Goal: Task Accomplishment & Management: Manage account settings

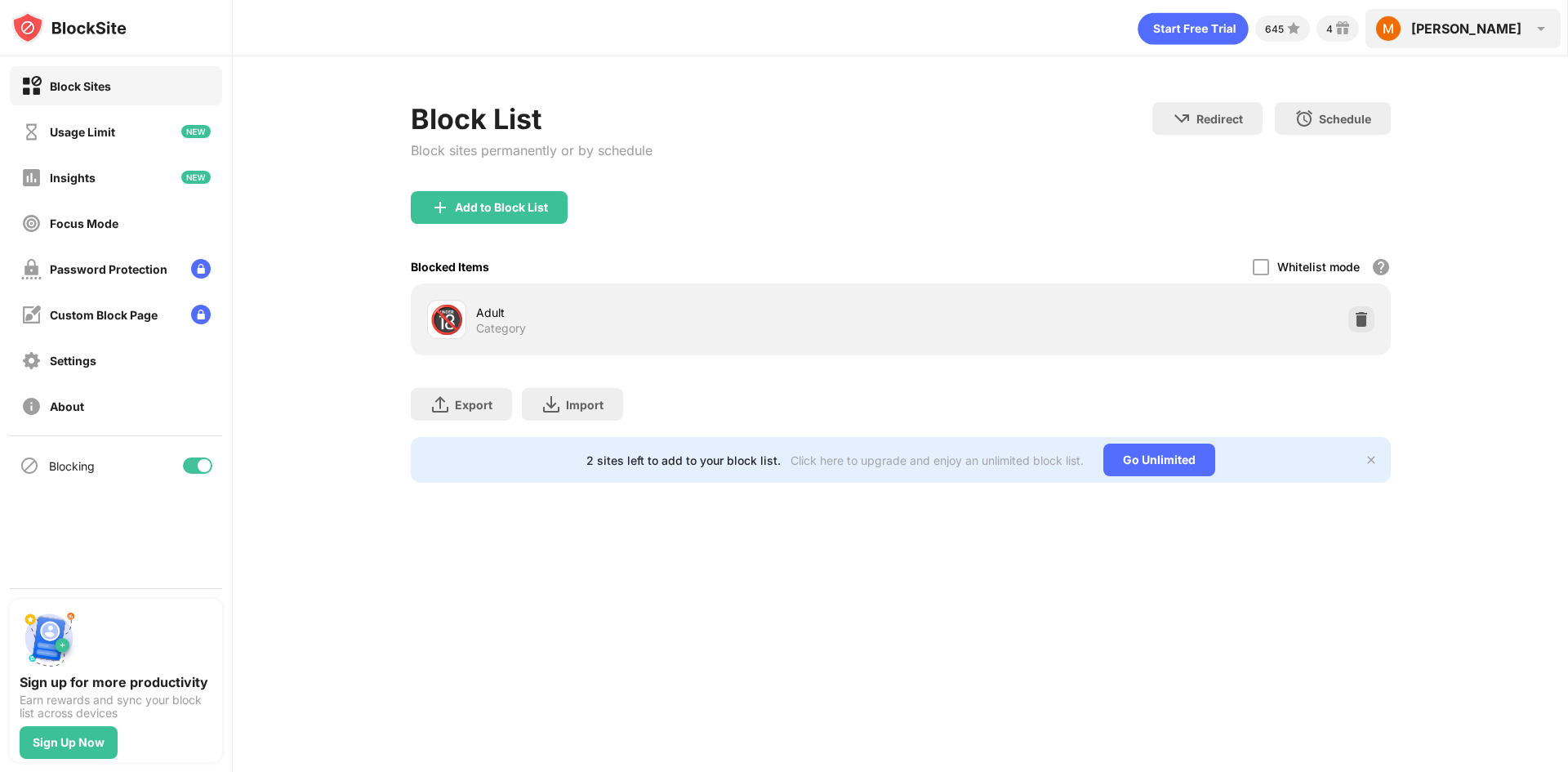
click at [1499, 29] on div "[PERSON_NAME]" at bounding box center [1465, 28] width 111 height 16
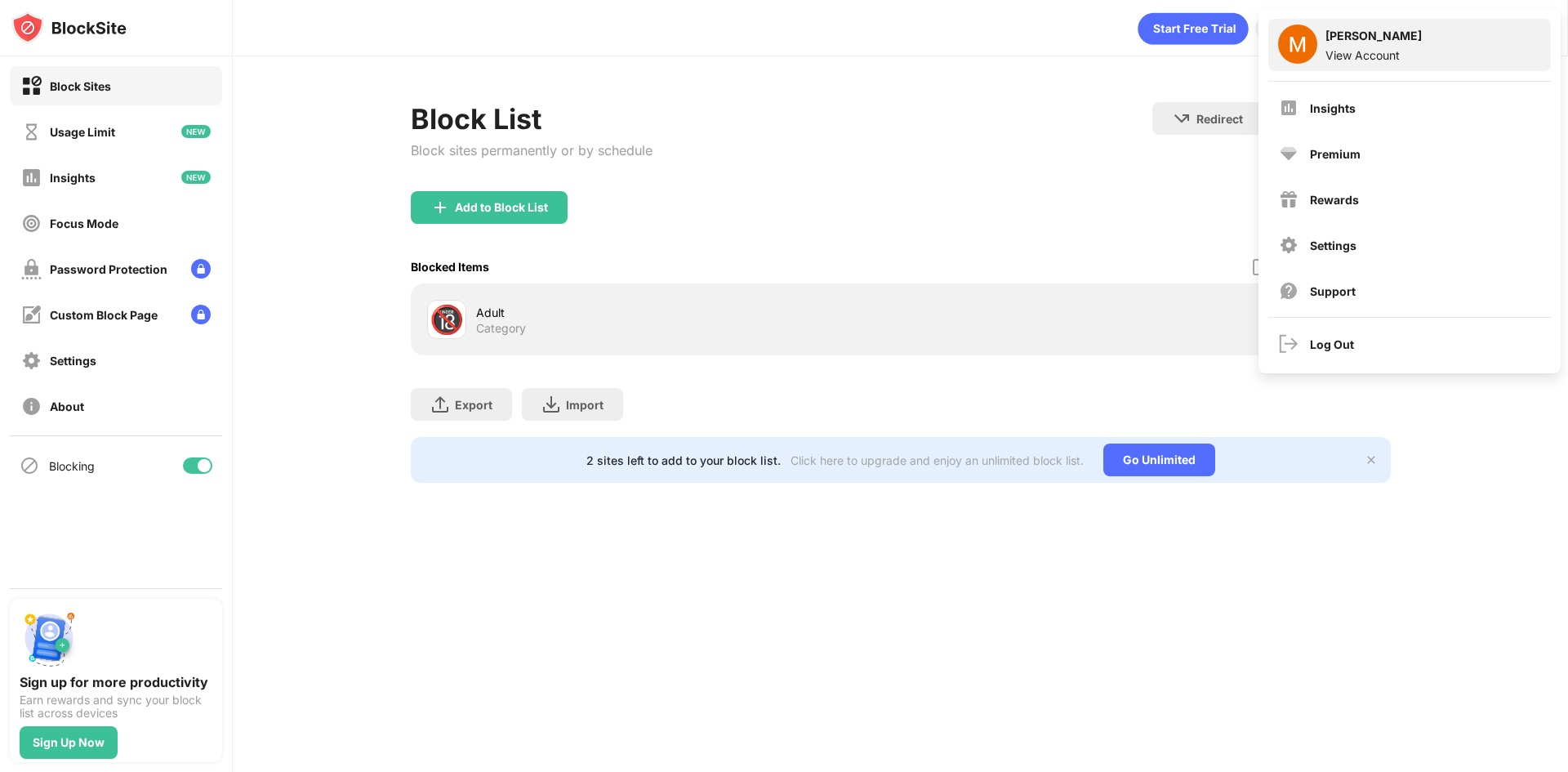
click at [1380, 55] on div "View Account" at bounding box center [1373, 55] width 97 height 14
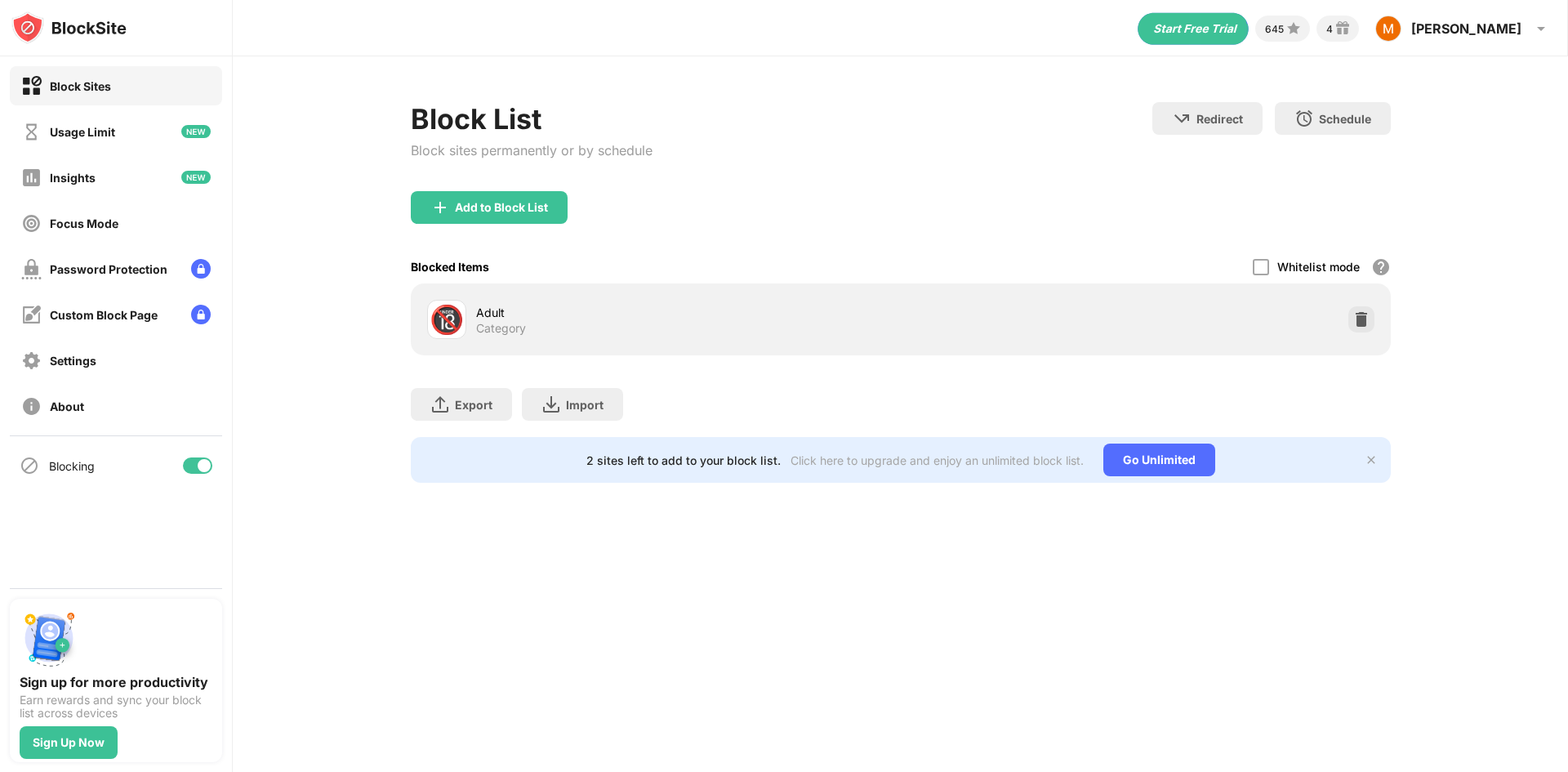
click at [1254, 34] on g "animation" at bounding box center [1136, 28] width 235 height 43
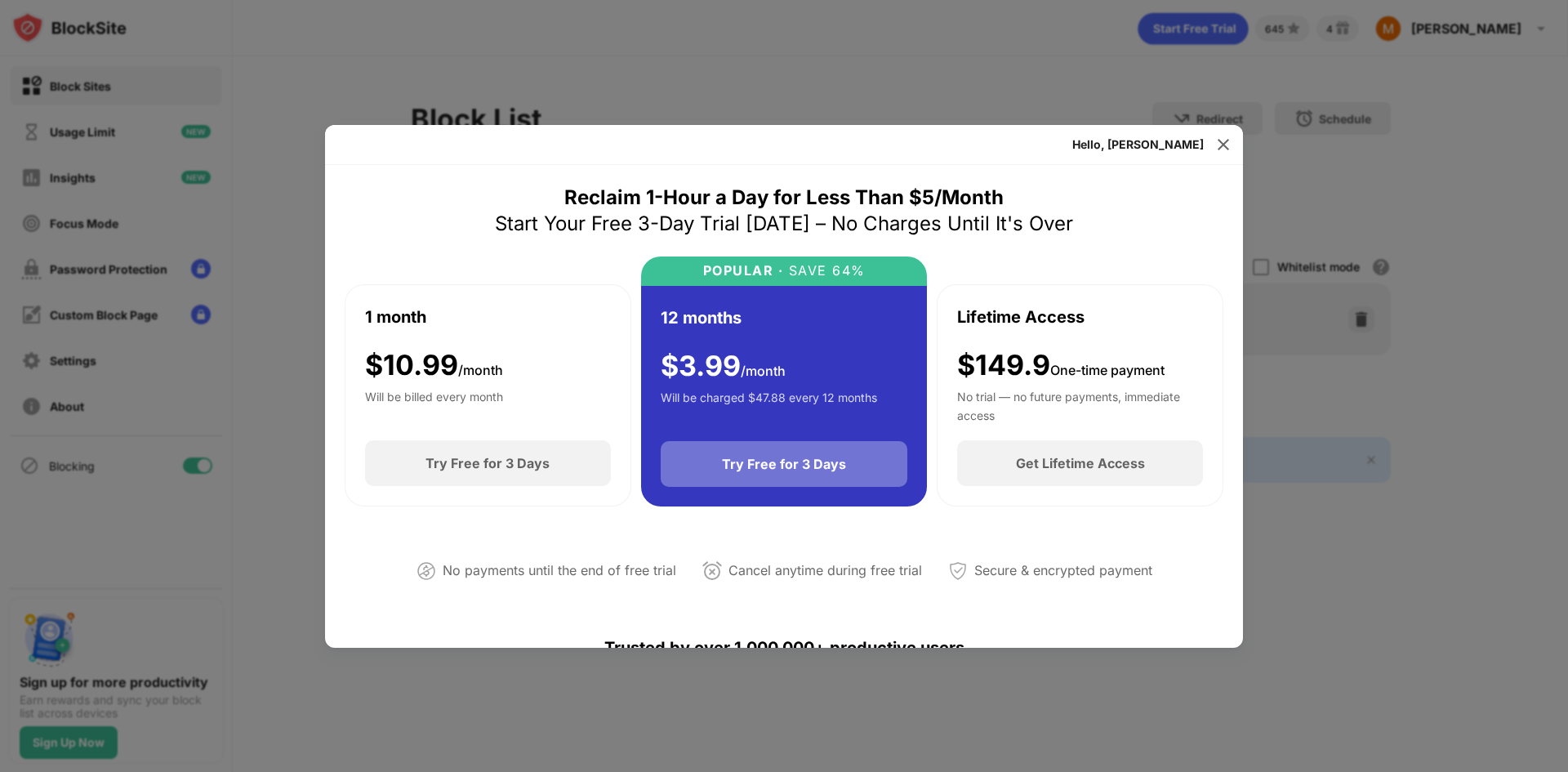
click at [737, 456] on div "Try Free for 3 Days" at bounding box center [784, 464] width 125 height 16
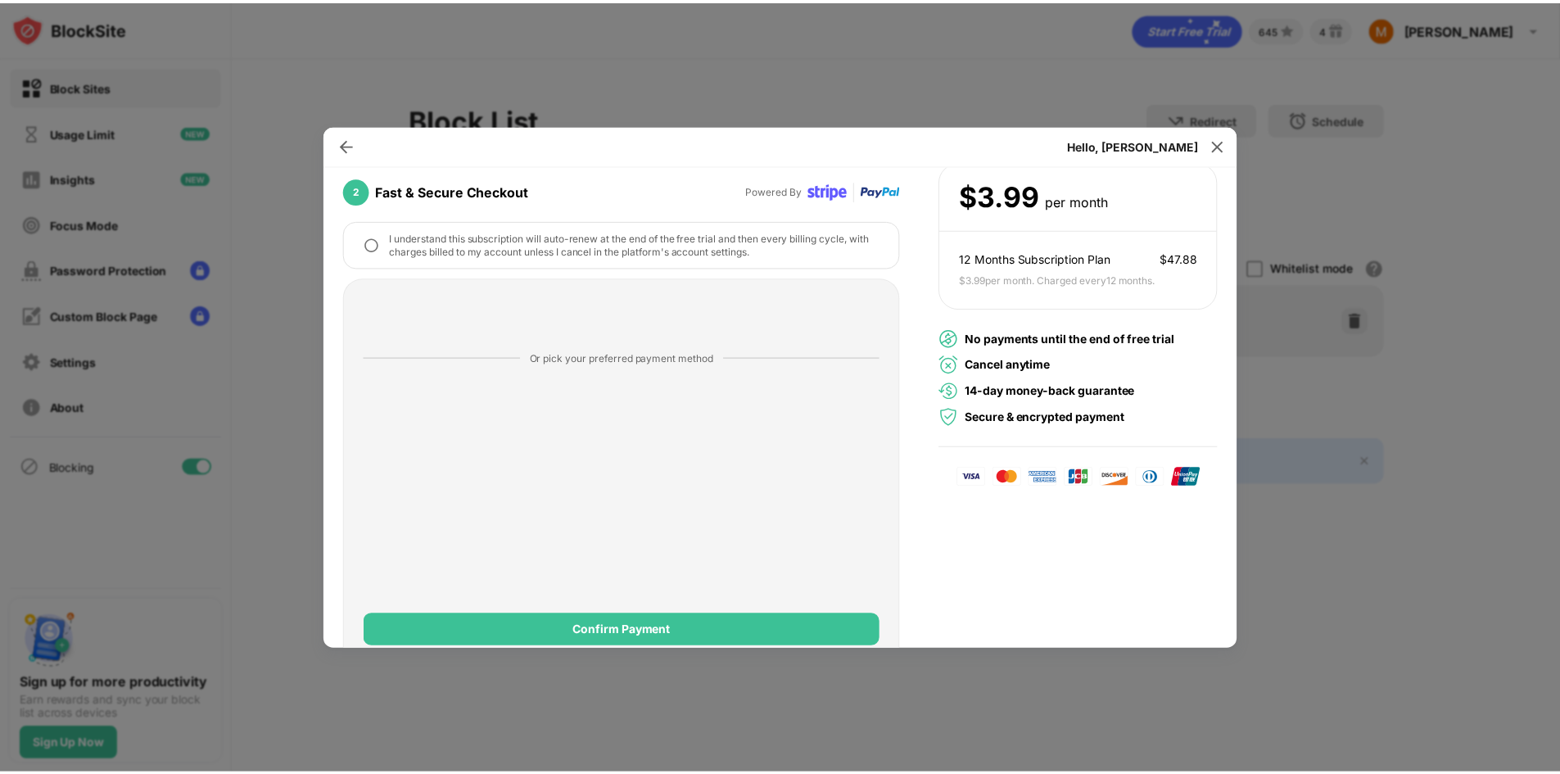
scroll to position [192, 0]
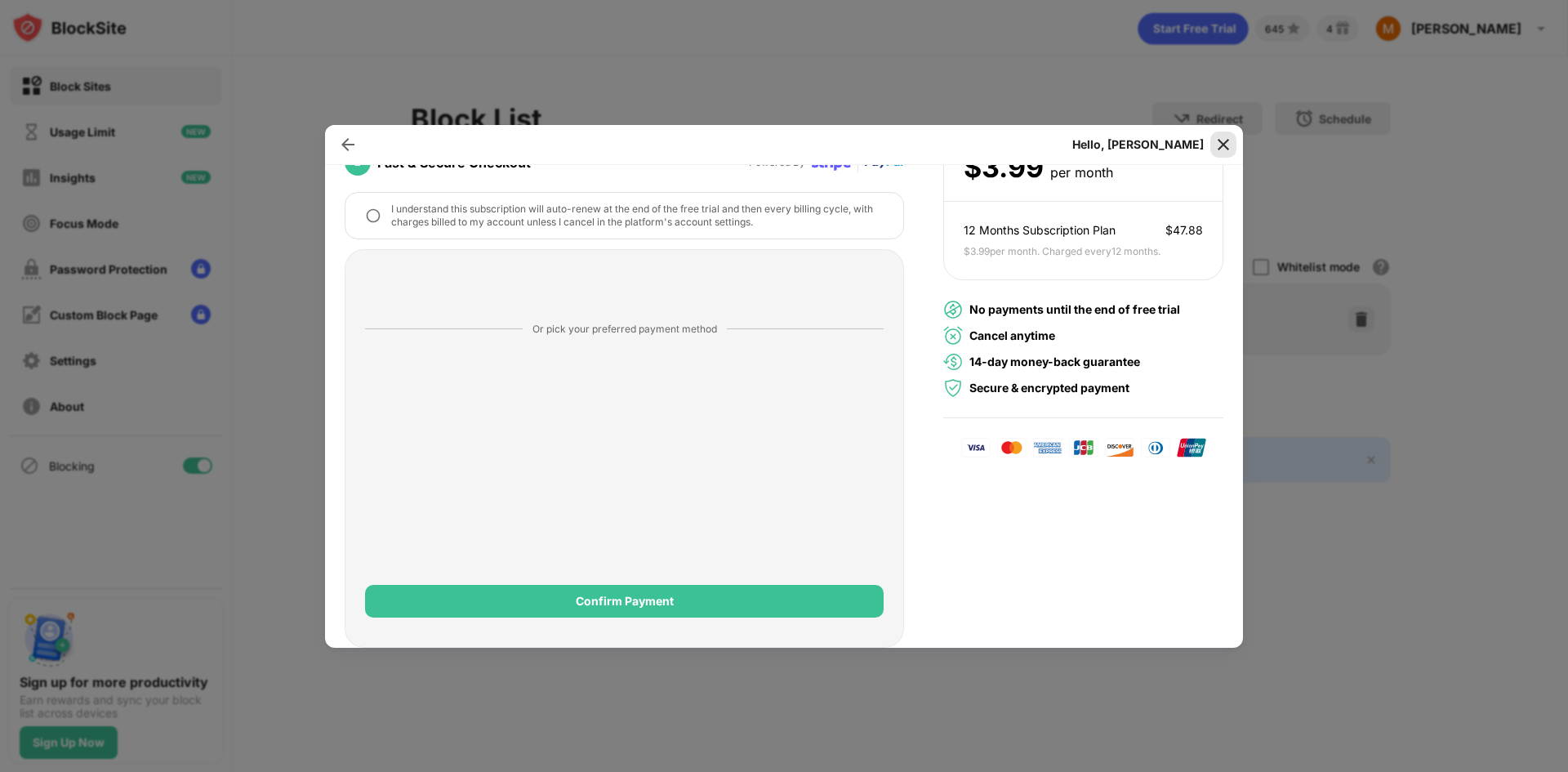
click at [1224, 142] on img at bounding box center [1223, 145] width 16 height 16
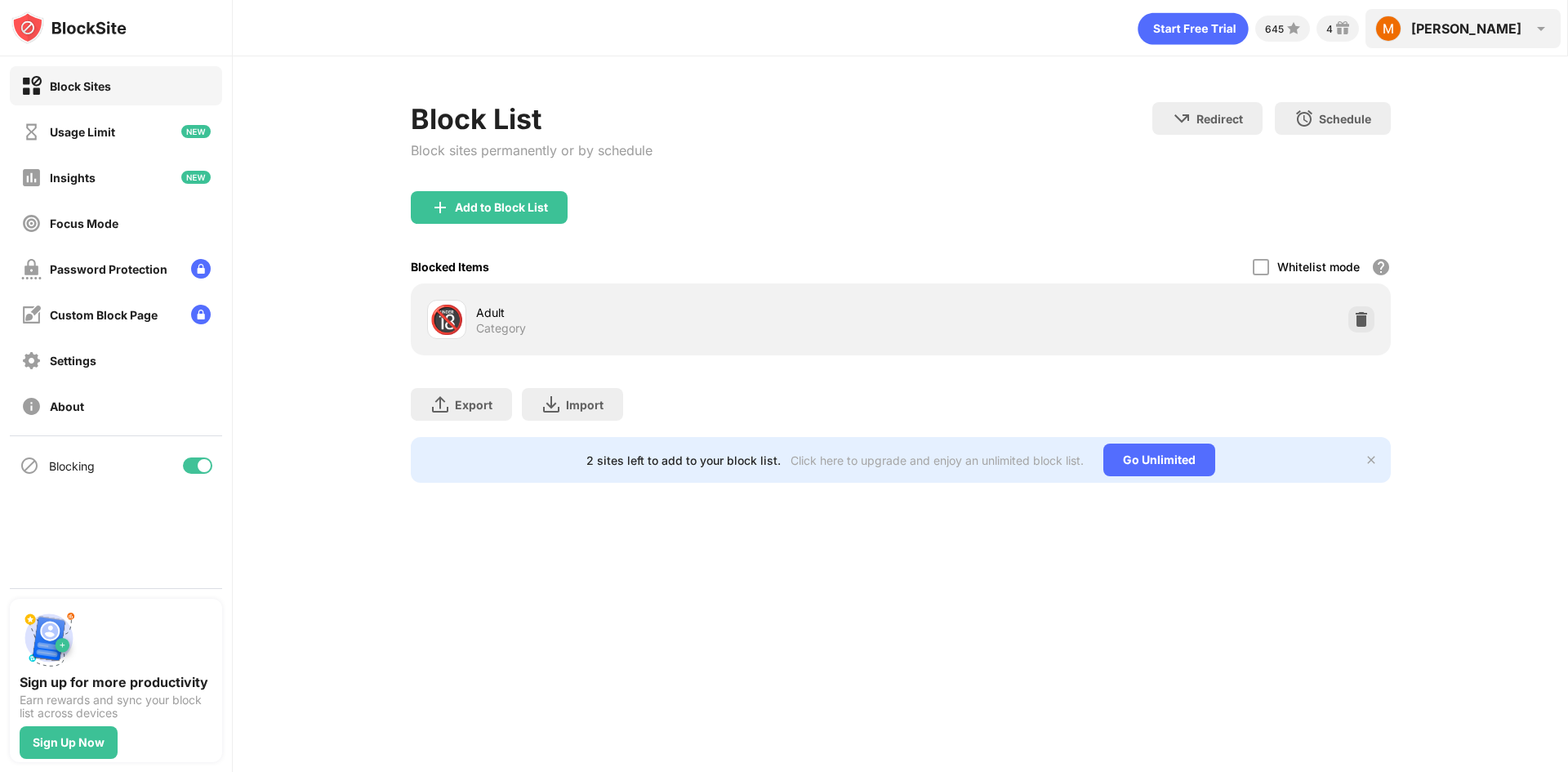
click at [1482, 35] on div "Matt Matt Jefferies View Account Insights Premium Rewards Settings Support Log …" at bounding box center [1463, 28] width 195 height 39
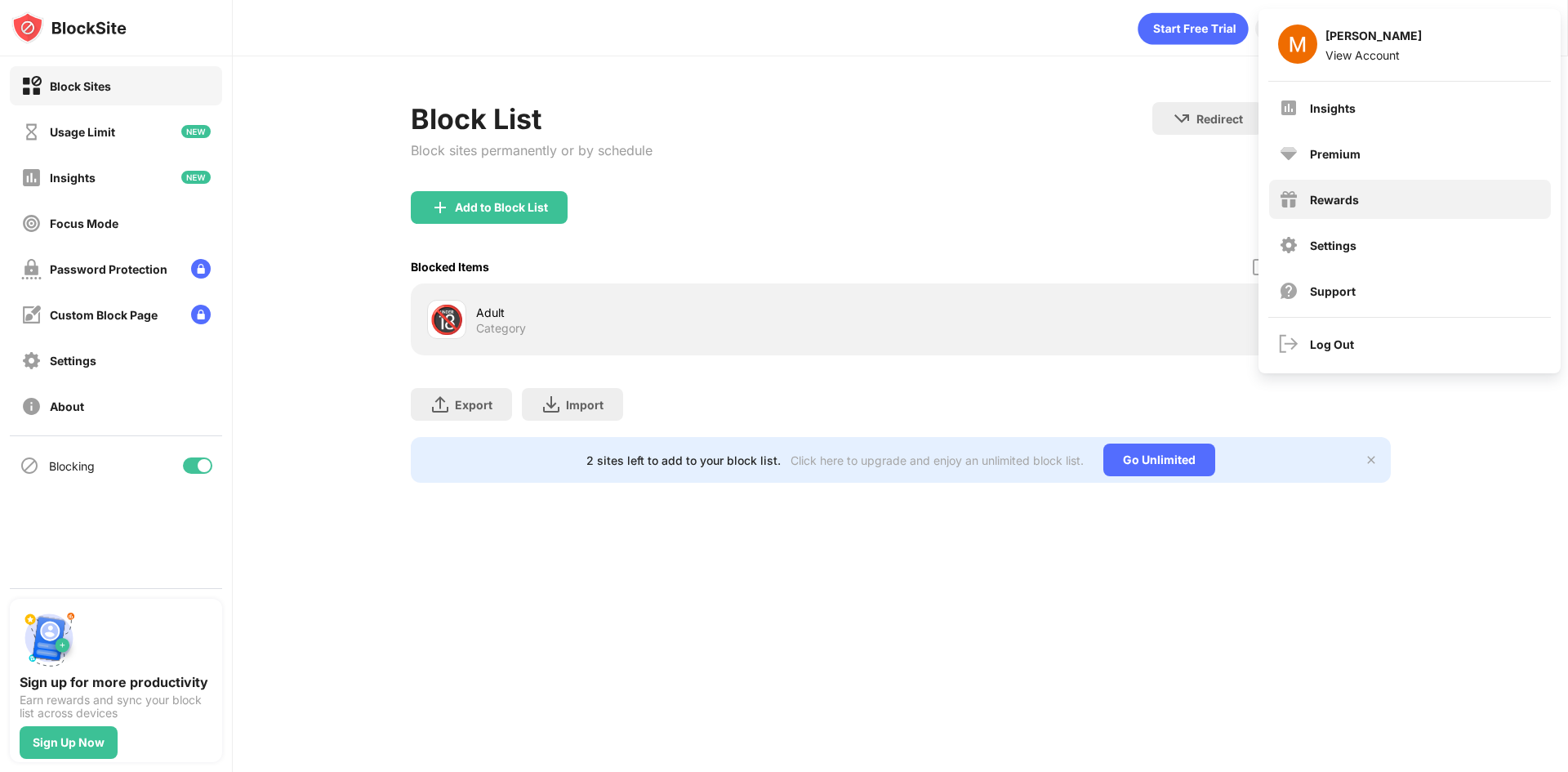
click at [1344, 203] on div "Rewards" at bounding box center [1334, 199] width 49 height 14
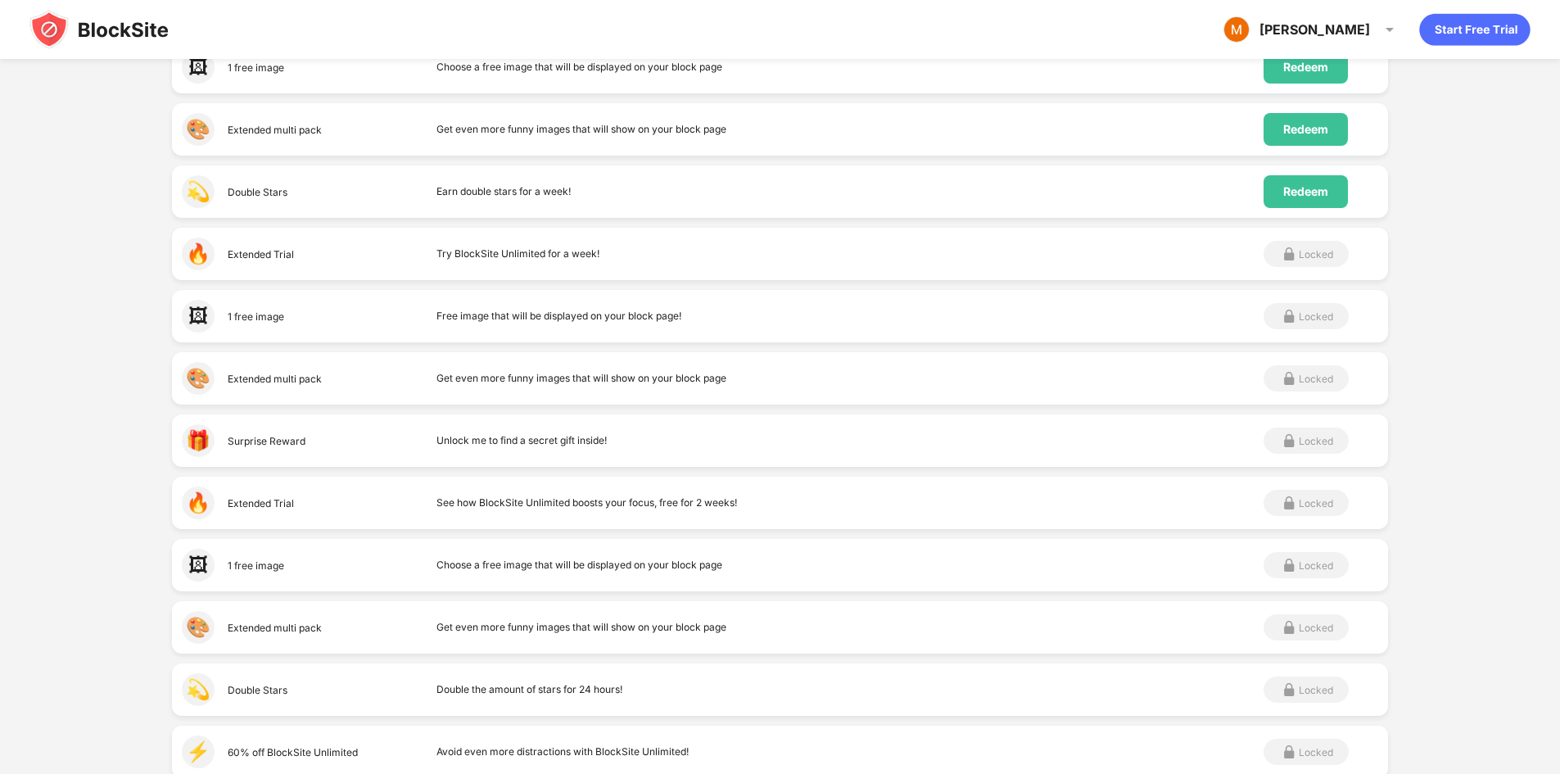
scroll to position [246, 0]
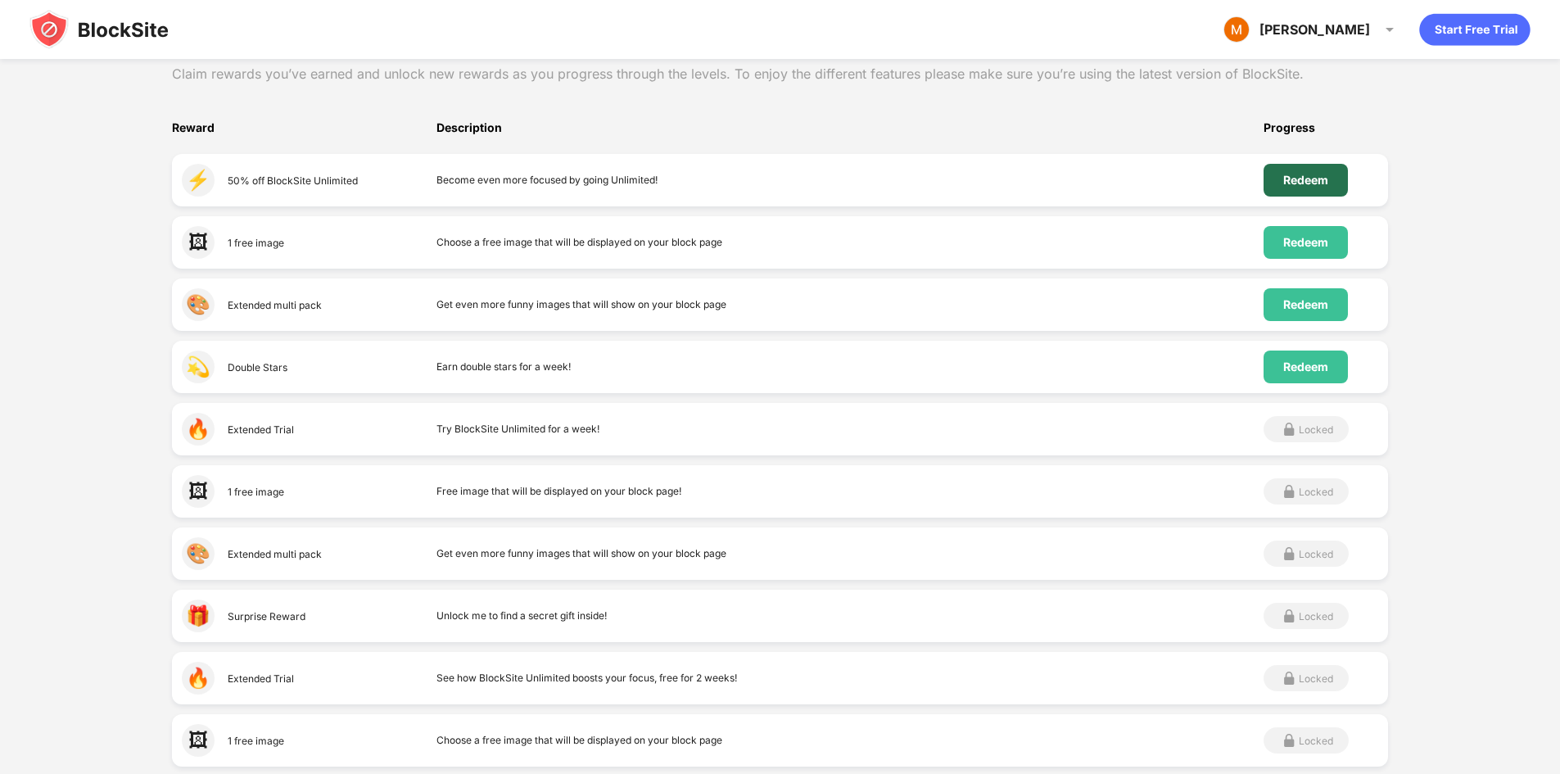
click at [1326, 194] on div "Redeem" at bounding box center [1306, 180] width 84 height 33
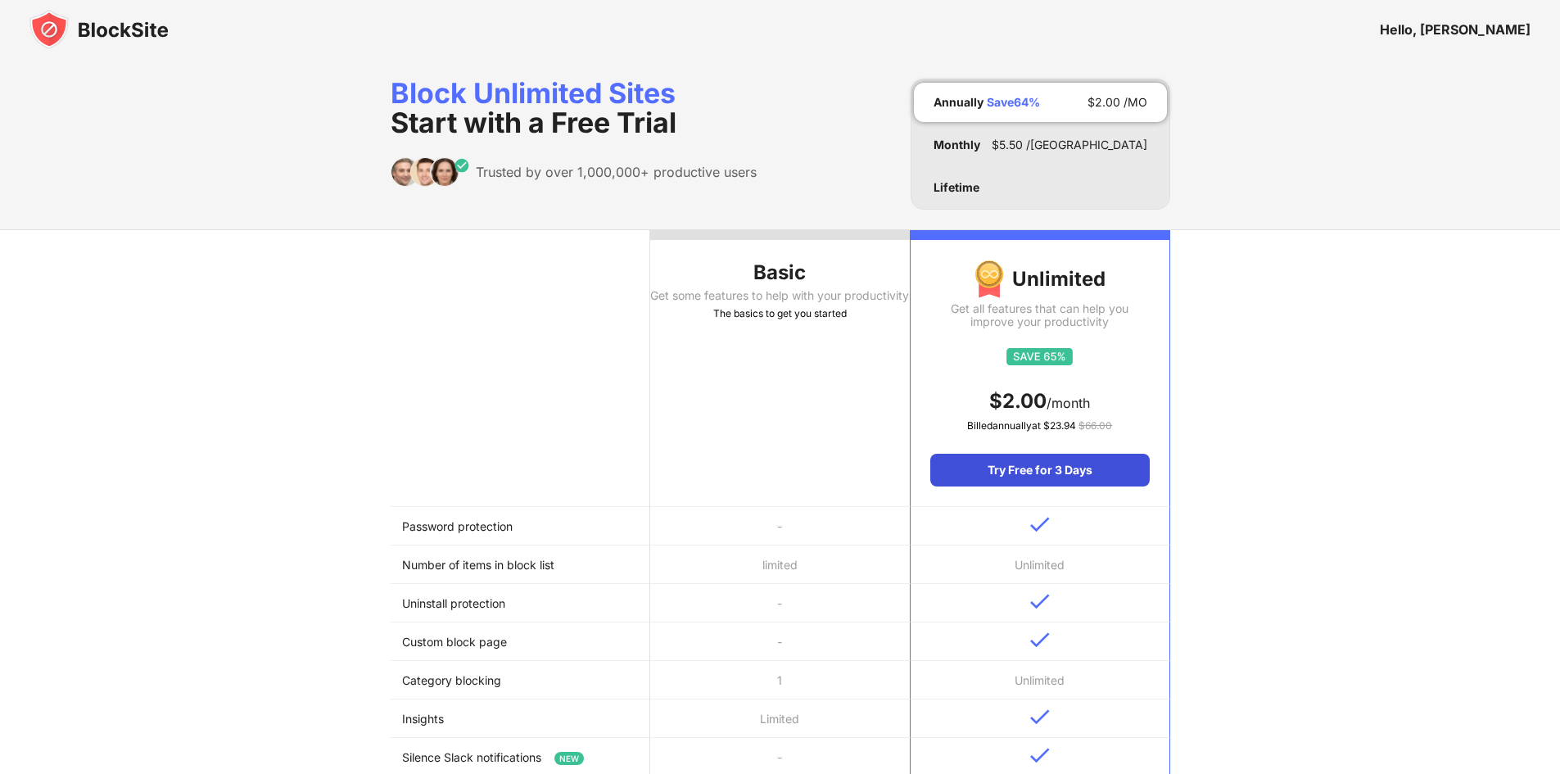
click at [1028, 479] on div "Try Free for 3 Days" at bounding box center [1040, 470] width 219 height 33
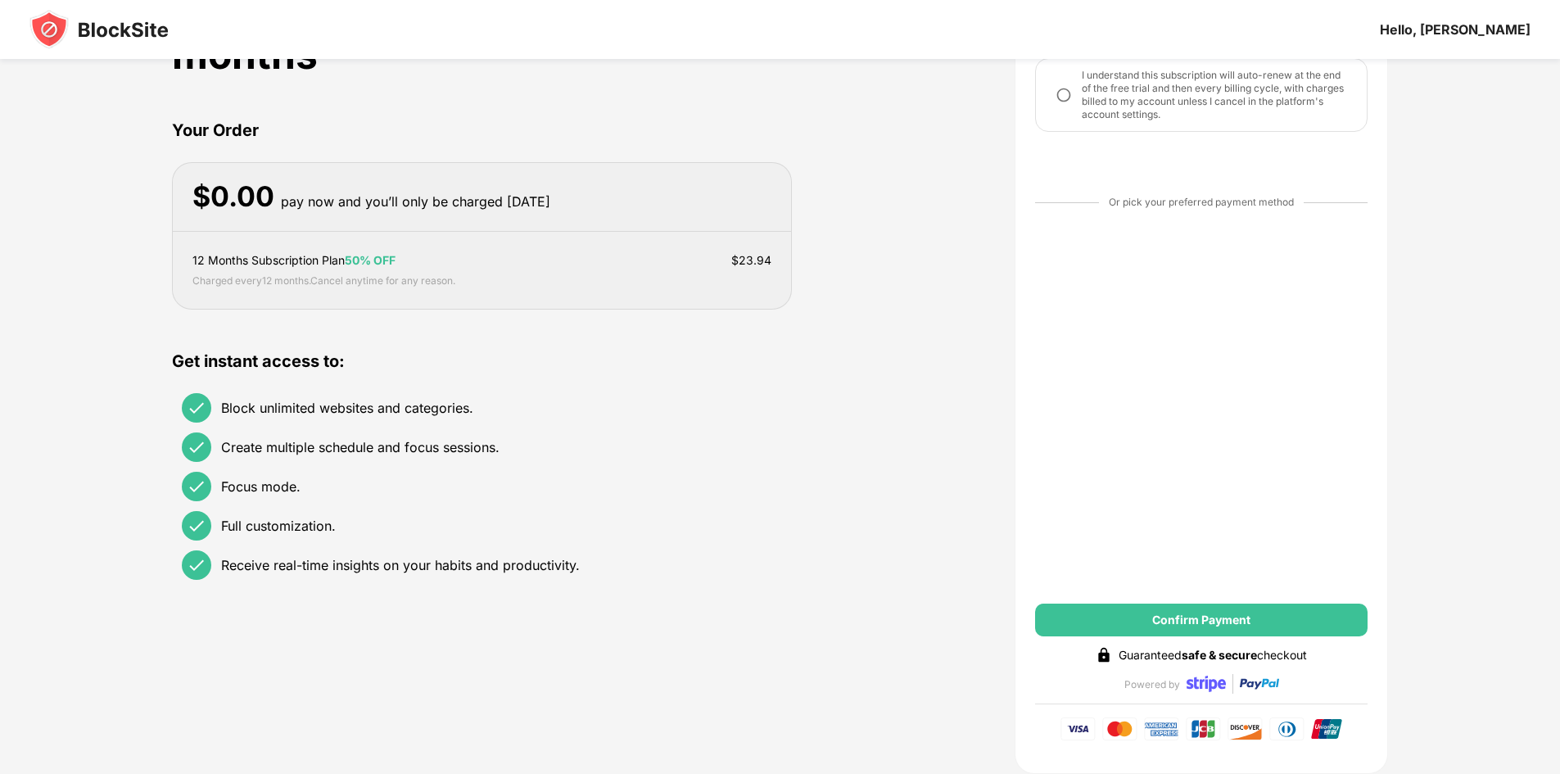
scroll to position [164, 0]
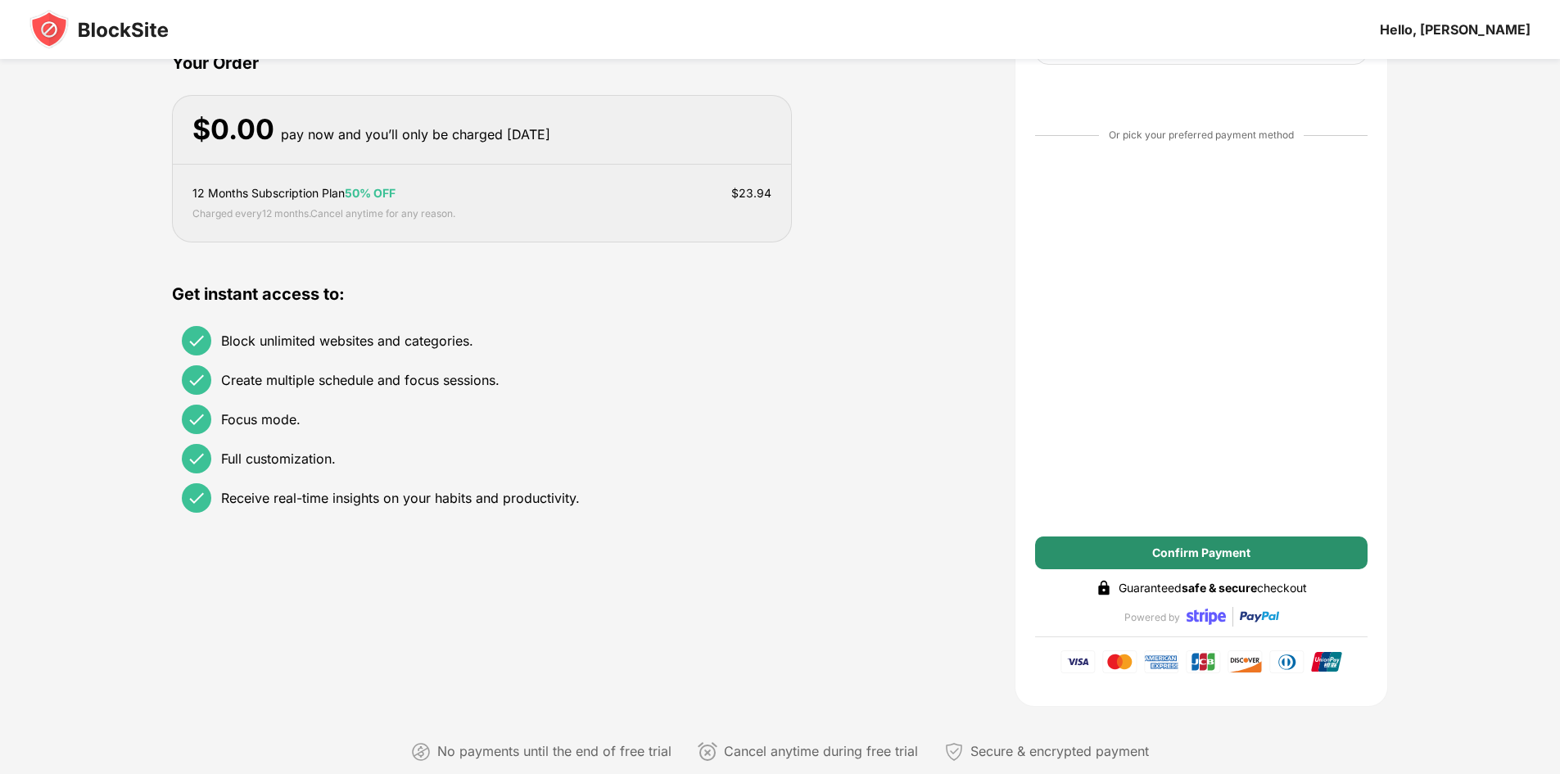
click at [1151, 557] on div "Confirm Payment" at bounding box center [1201, 553] width 333 height 33
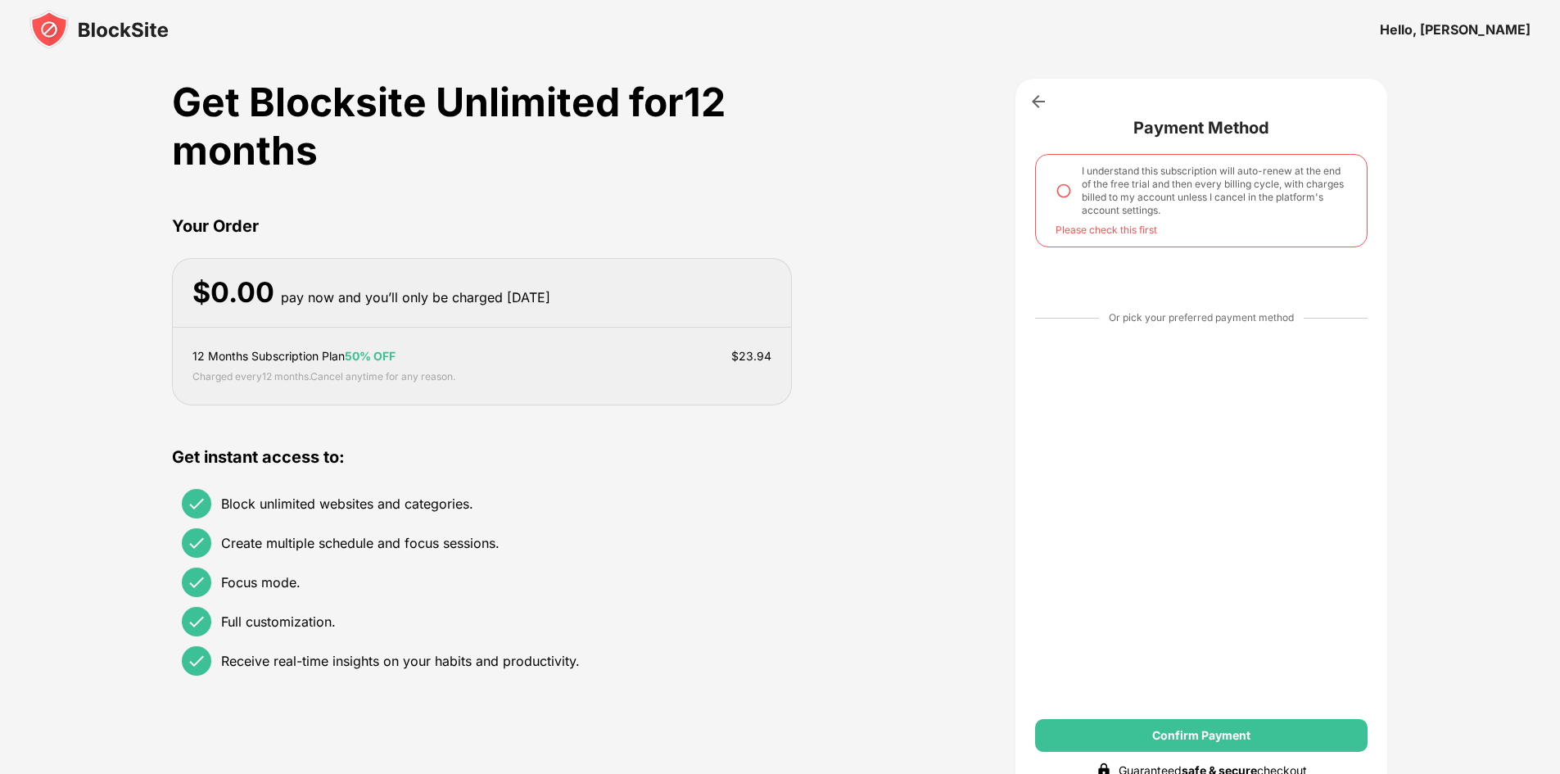
scroll to position [0, 0]
click at [1062, 193] on img at bounding box center [1064, 191] width 16 height 16
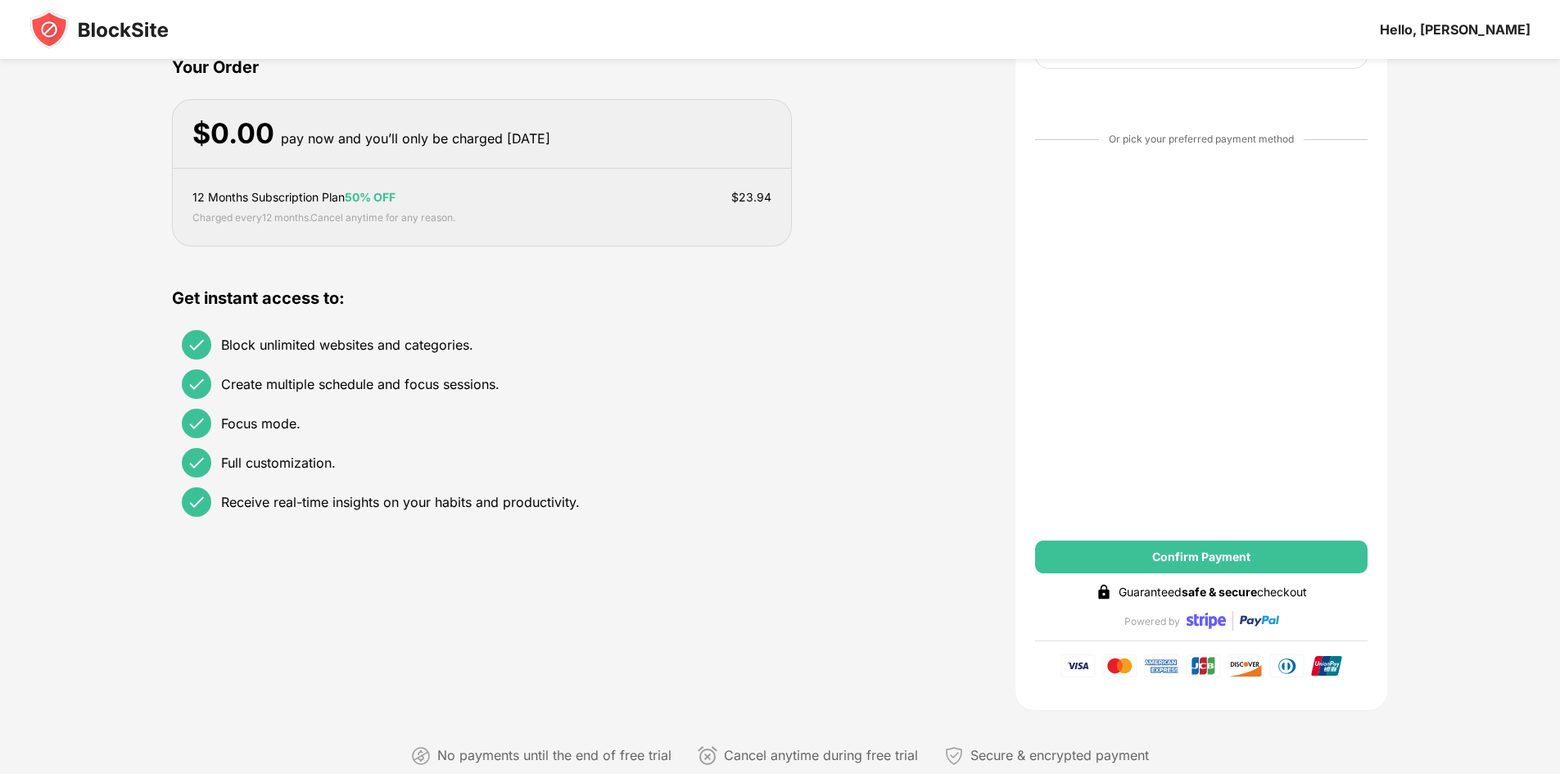
scroll to position [164, 0]
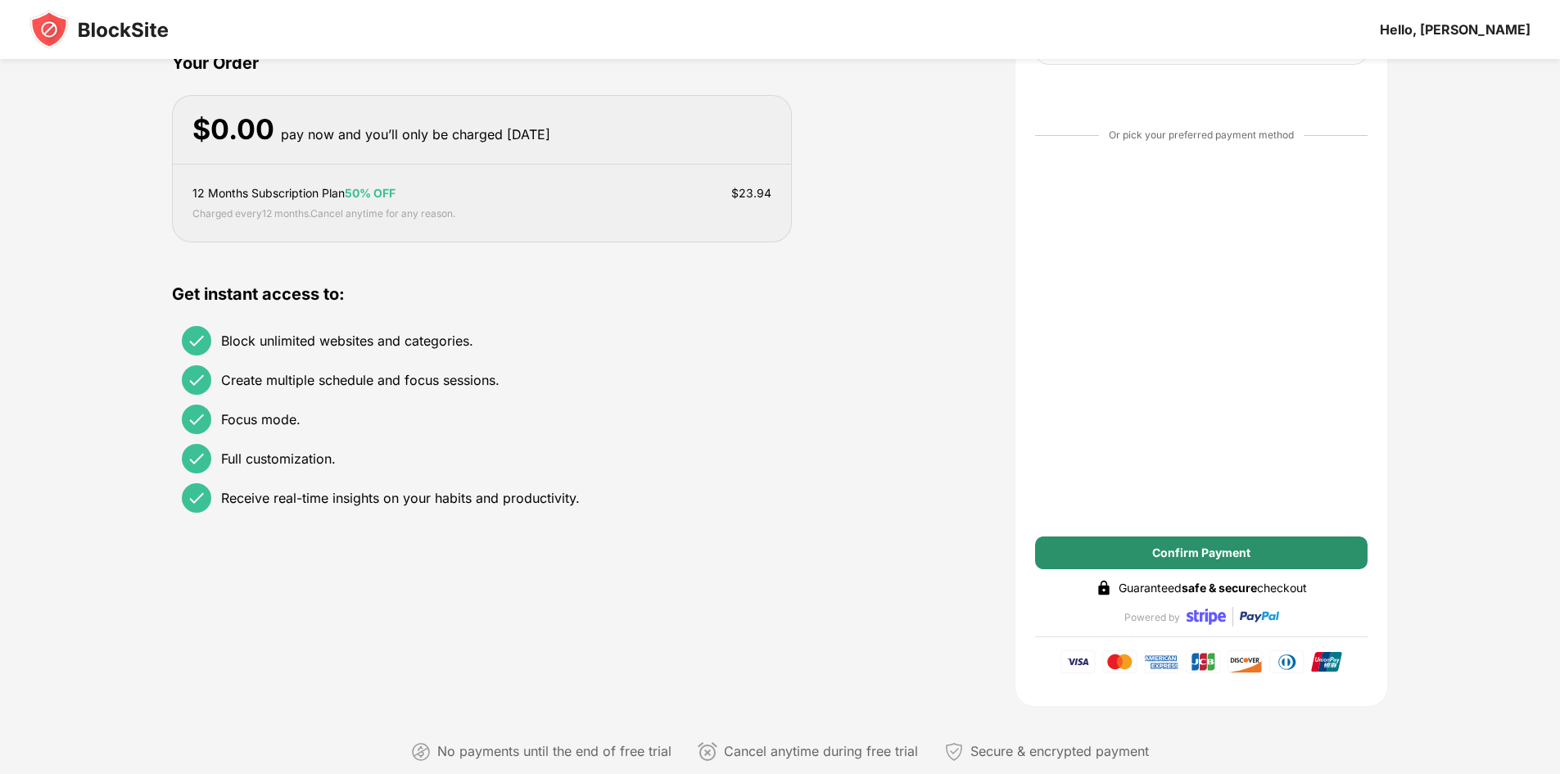
click at [1153, 555] on div "Confirm Payment" at bounding box center [1202, 552] width 98 height 13
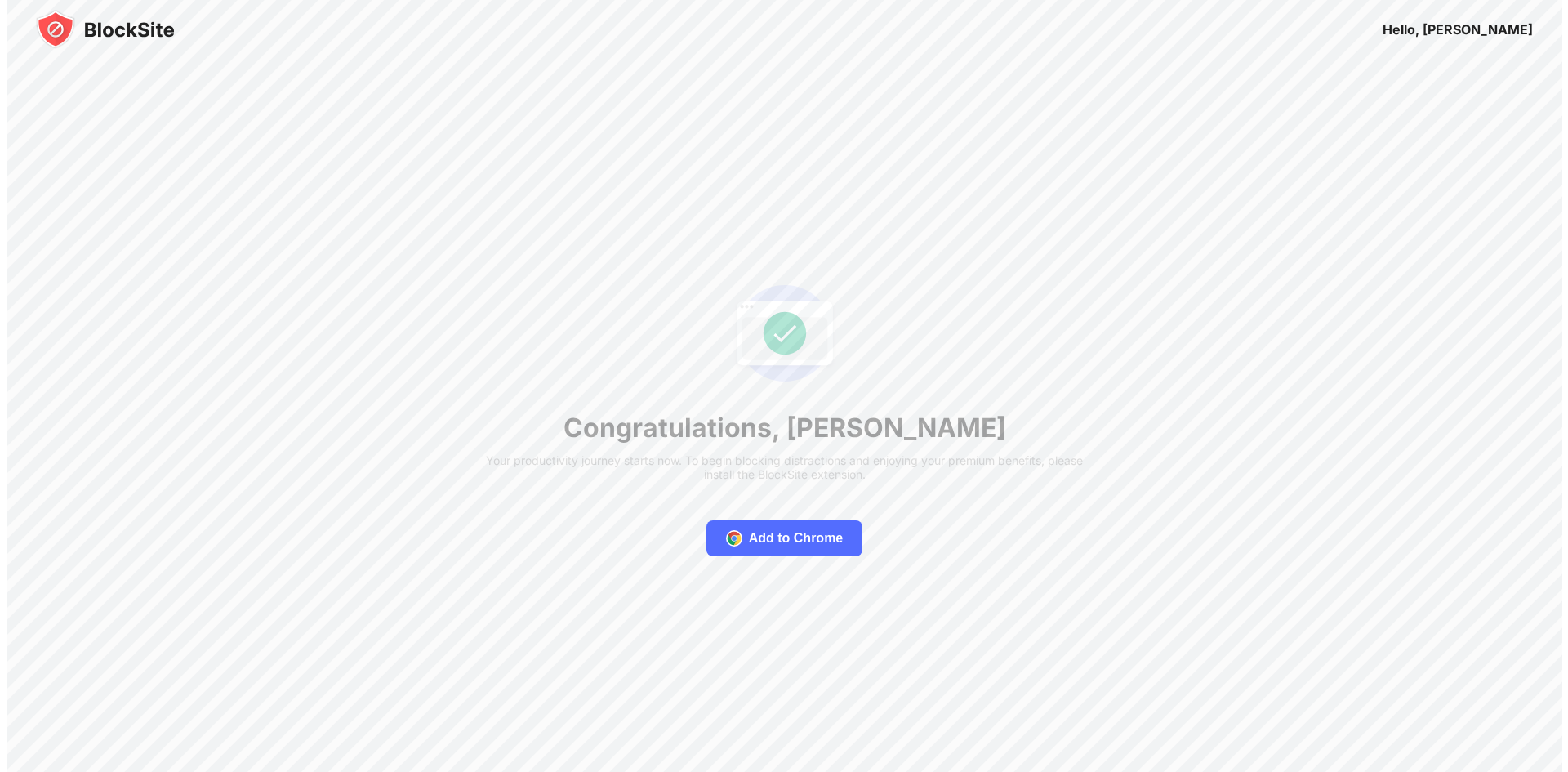
scroll to position [0, 0]
click at [728, 542] on div "Get Started" at bounding box center [784, 538] width 232 height 33
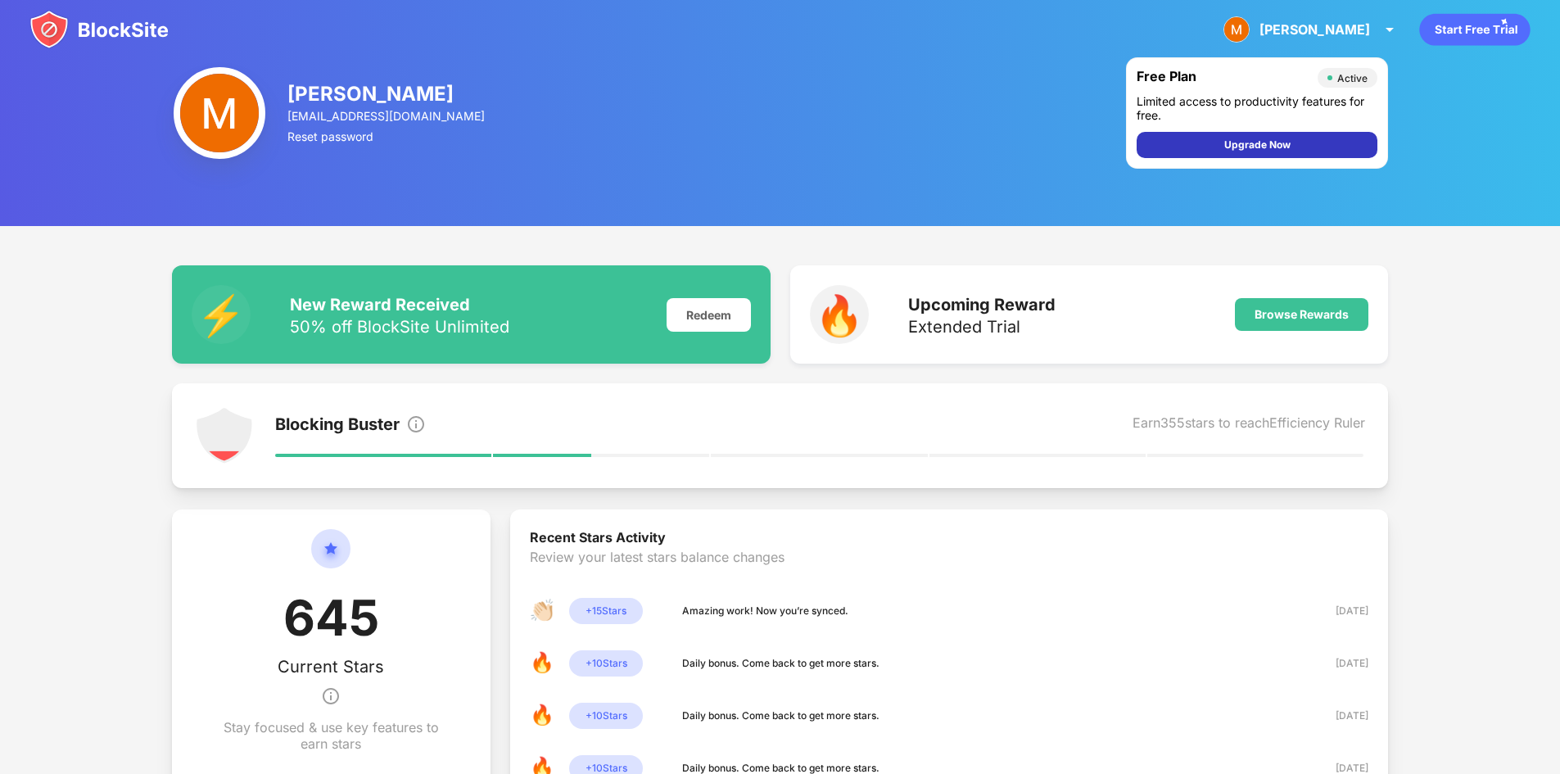
click at [1232, 152] on div "Upgrade Now" at bounding box center [1258, 145] width 66 height 16
click at [725, 318] on div "Redeem" at bounding box center [709, 315] width 84 height 34
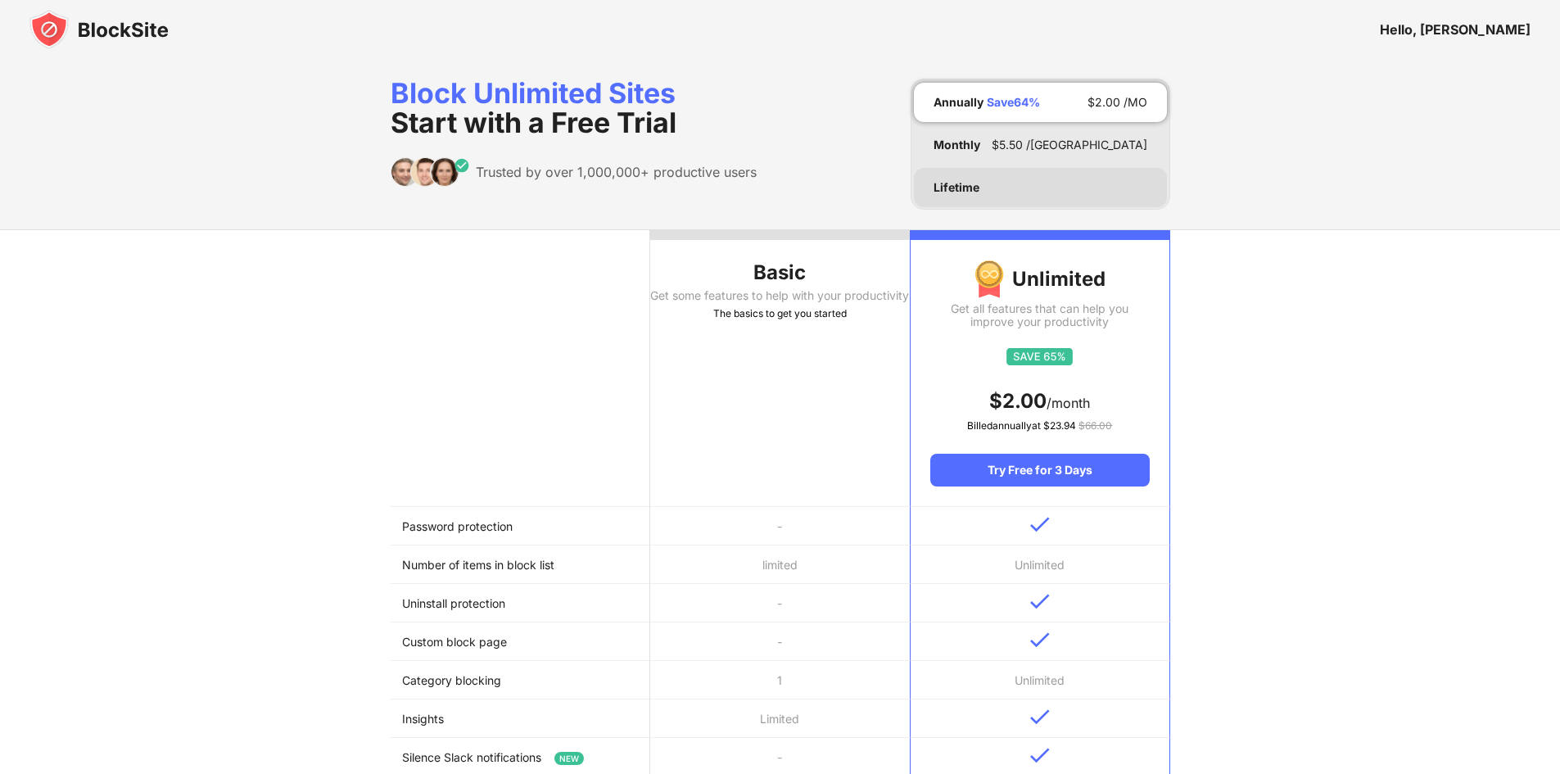
click at [940, 191] on div "Lifetime" at bounding box center [957, 187] width 46 height 13
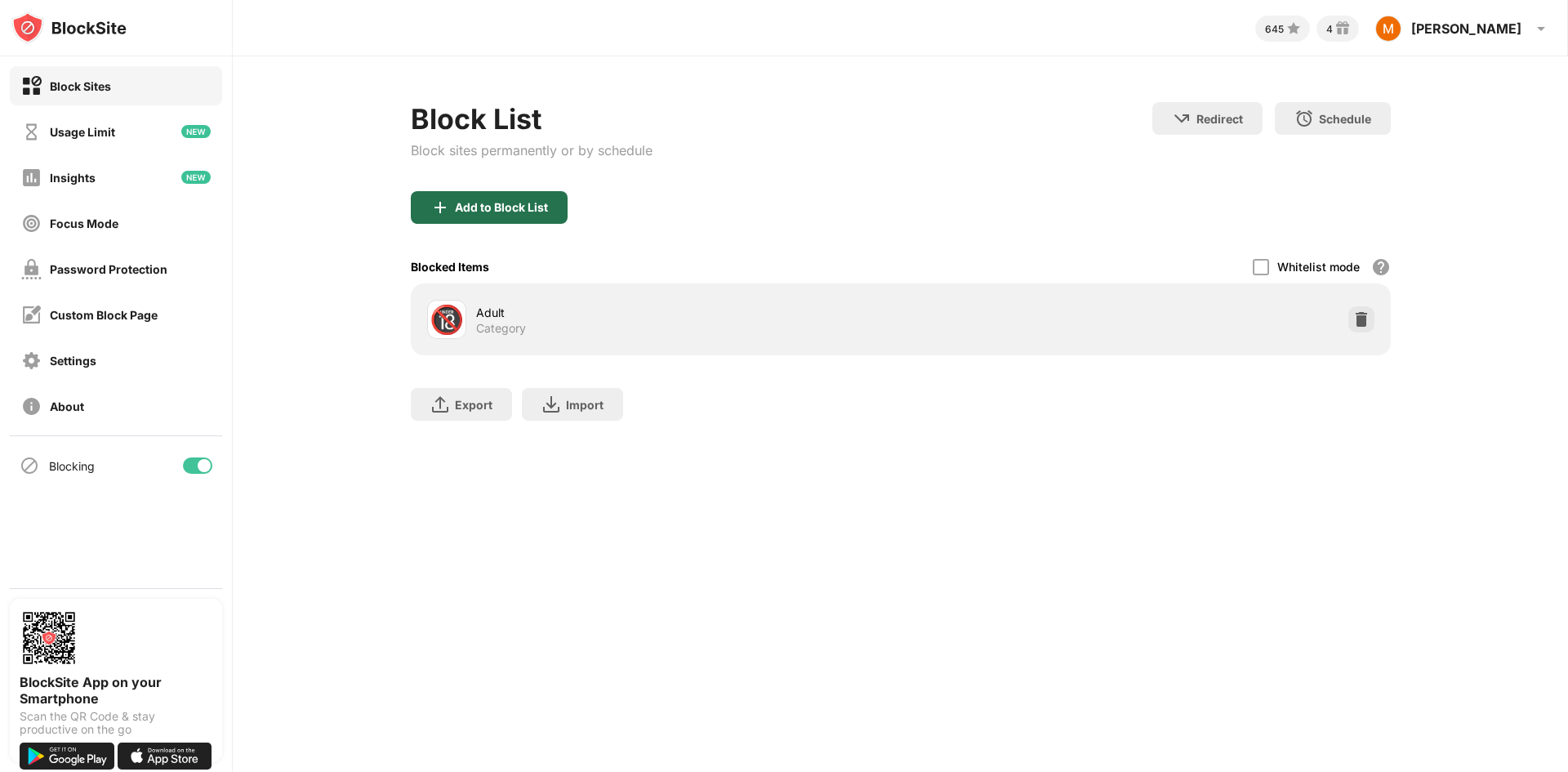
click at [498, 209] on div "Add to Block List" at bounding box center [500, 207] width 93 height 13
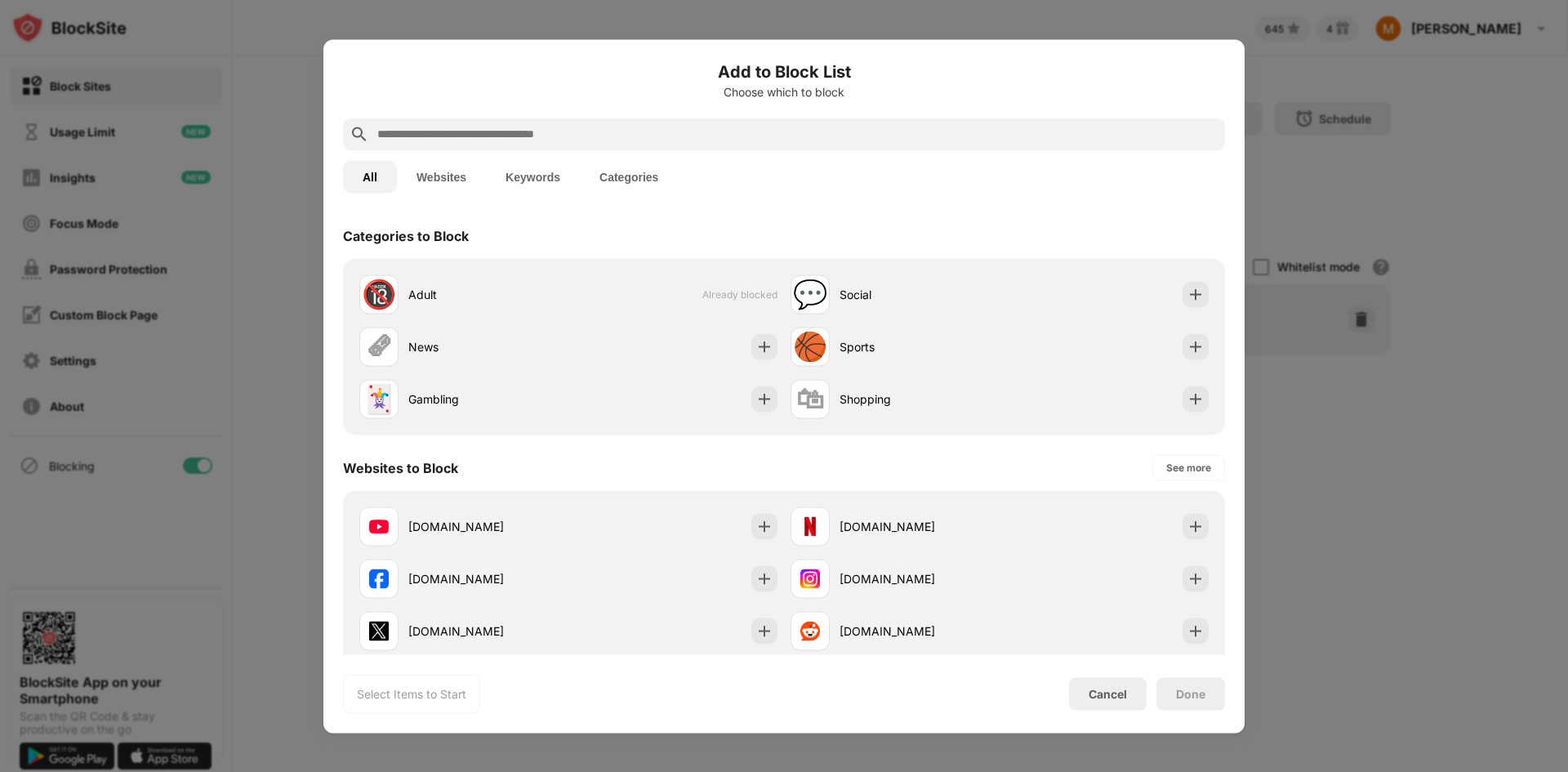
click at [711, 129] on input "text" at bounding box center [796, 135] width 842 height 20
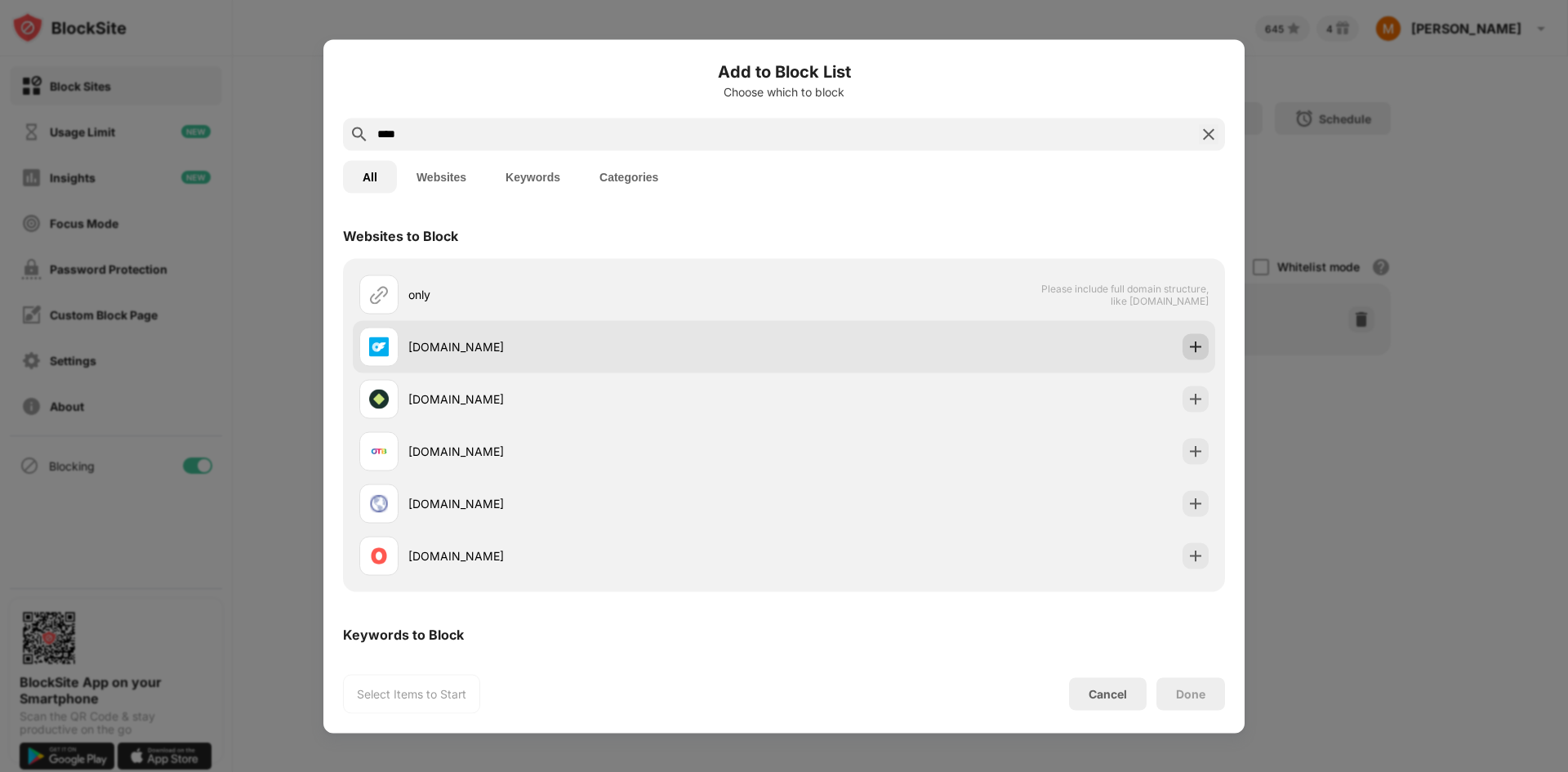
click at [1190, 350] on img at bounding box center [1195, 346] width 16 height 16
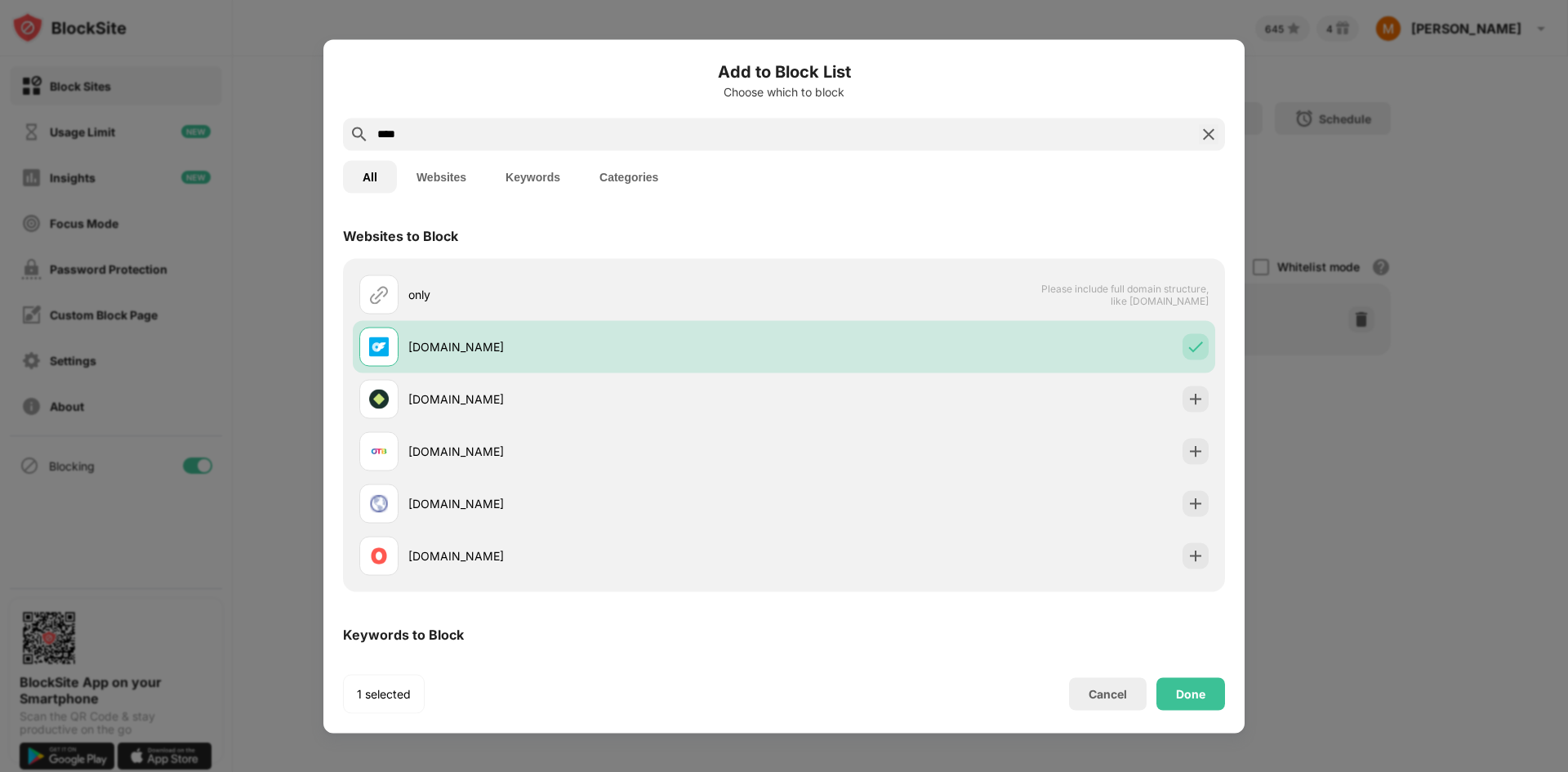
drag, startPoint x: 610, startPoint y: 141, endPoint x: 394, endPoint y: 129, distance: 216.3
click at [377, 129] on input "****" at bounding box center [784, 135] width 816 height 20
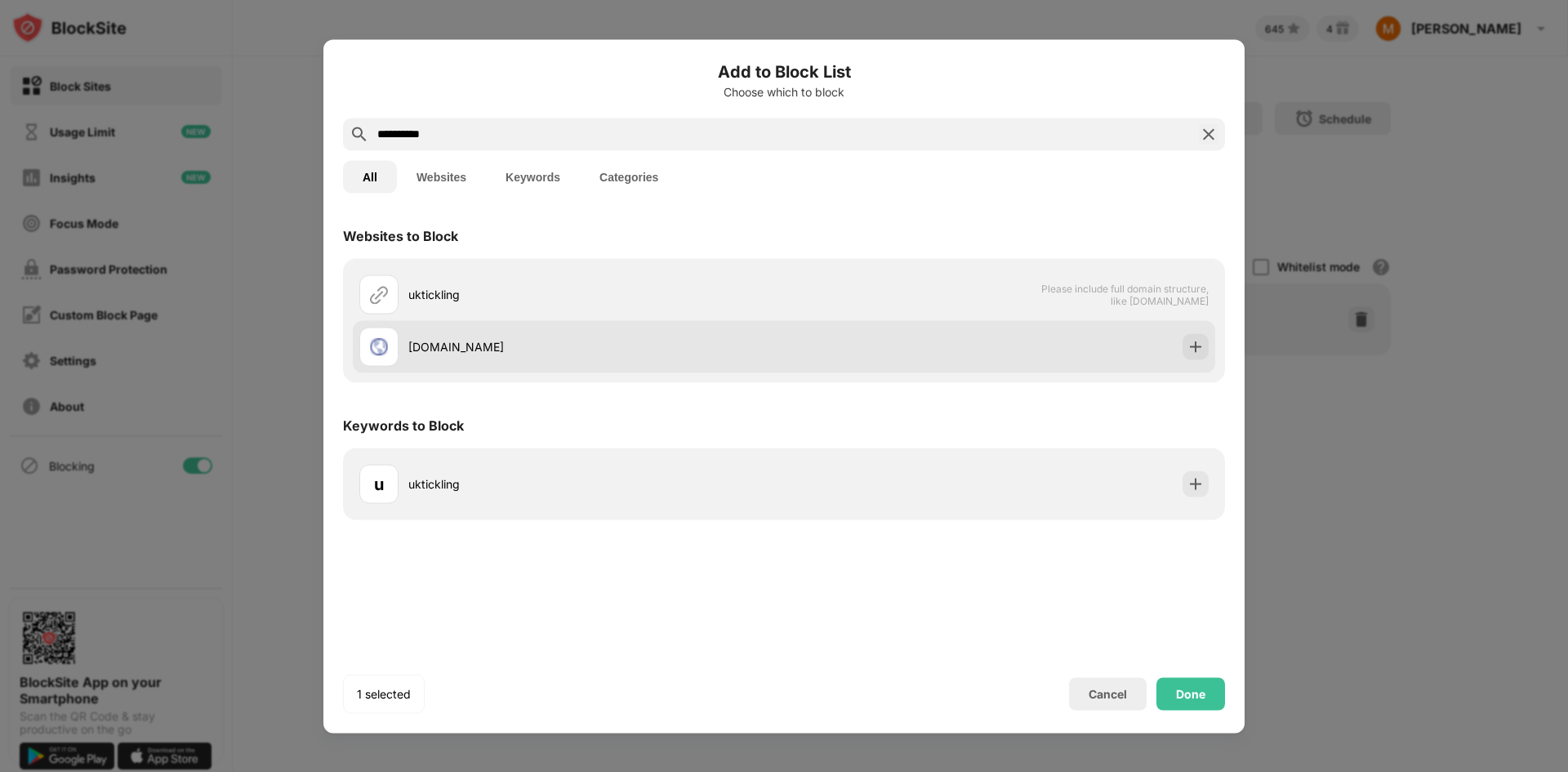
type input "**********"
drag, startPoint x: 629, startPoint y: 355, endPoint x: 1169, endPoint y: 350, distance: 540.0
click at [1169, 350] on div "uktickling.com" at bounding box center [784, 346] width 862 height 52
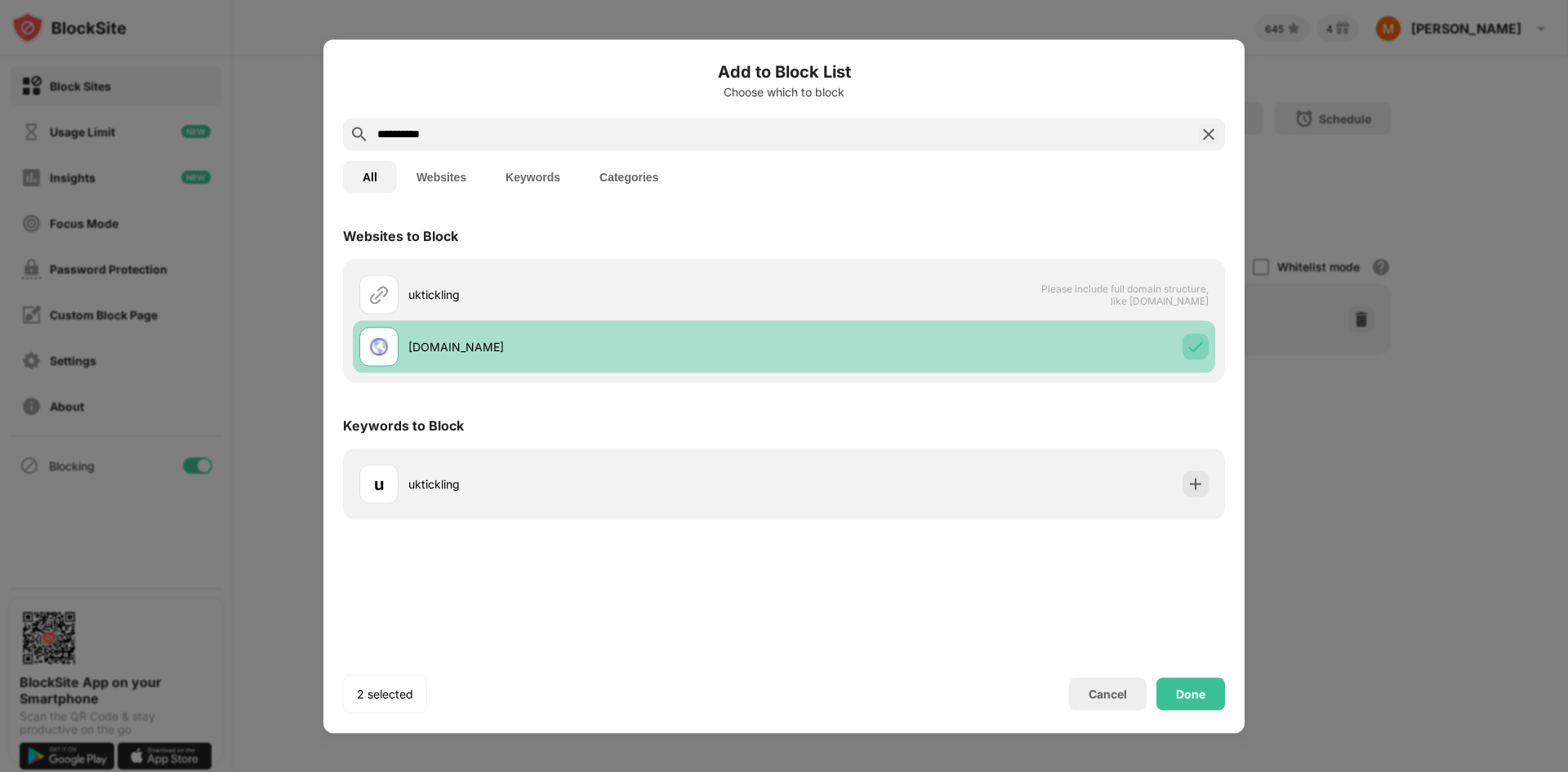
click at [1198, 355] on div at bounding box center [1195, 346] width 26 height 26
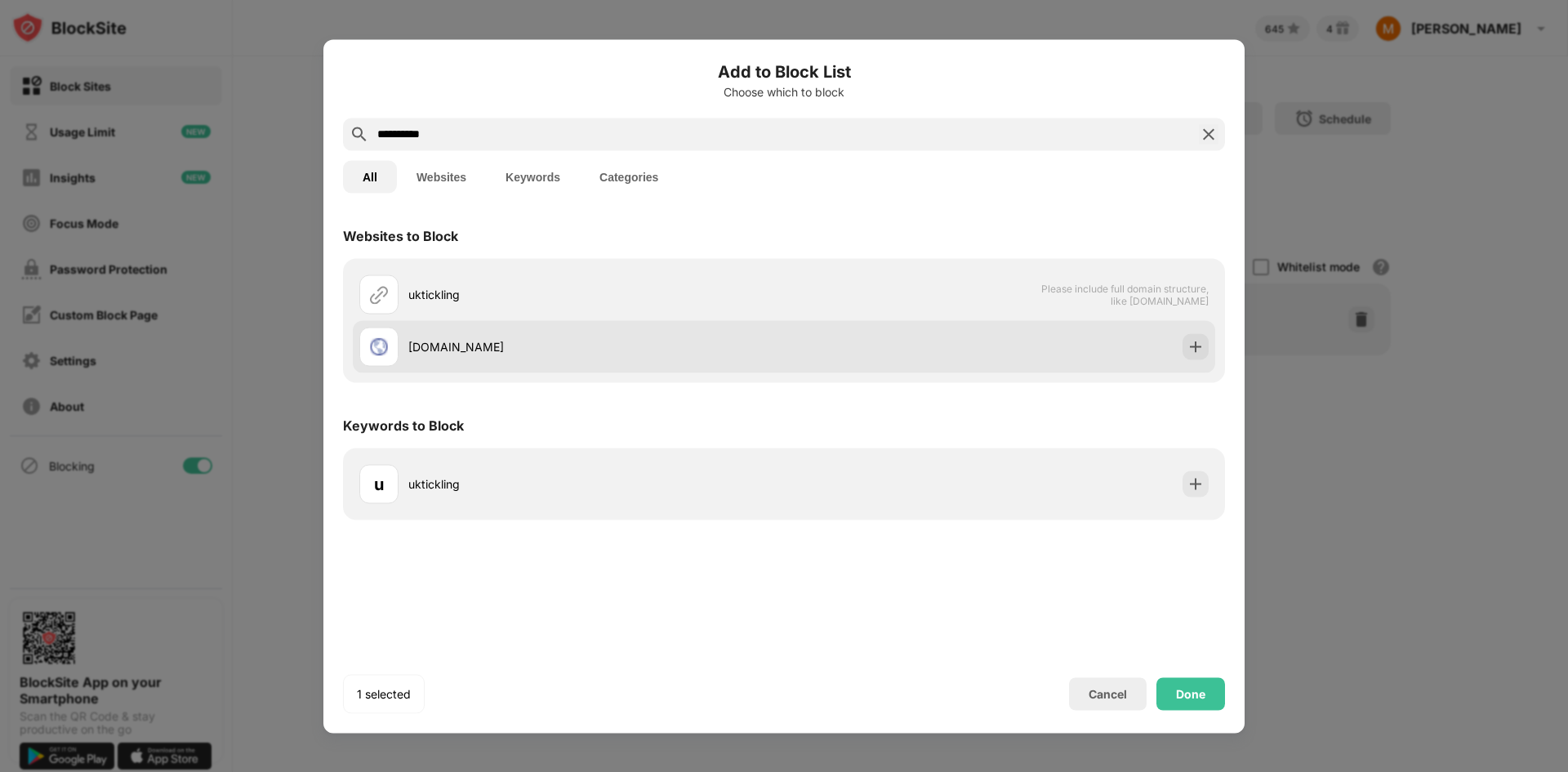
click at [1198, 355] on div at bounding box center [1195, 346] width 26 height 26
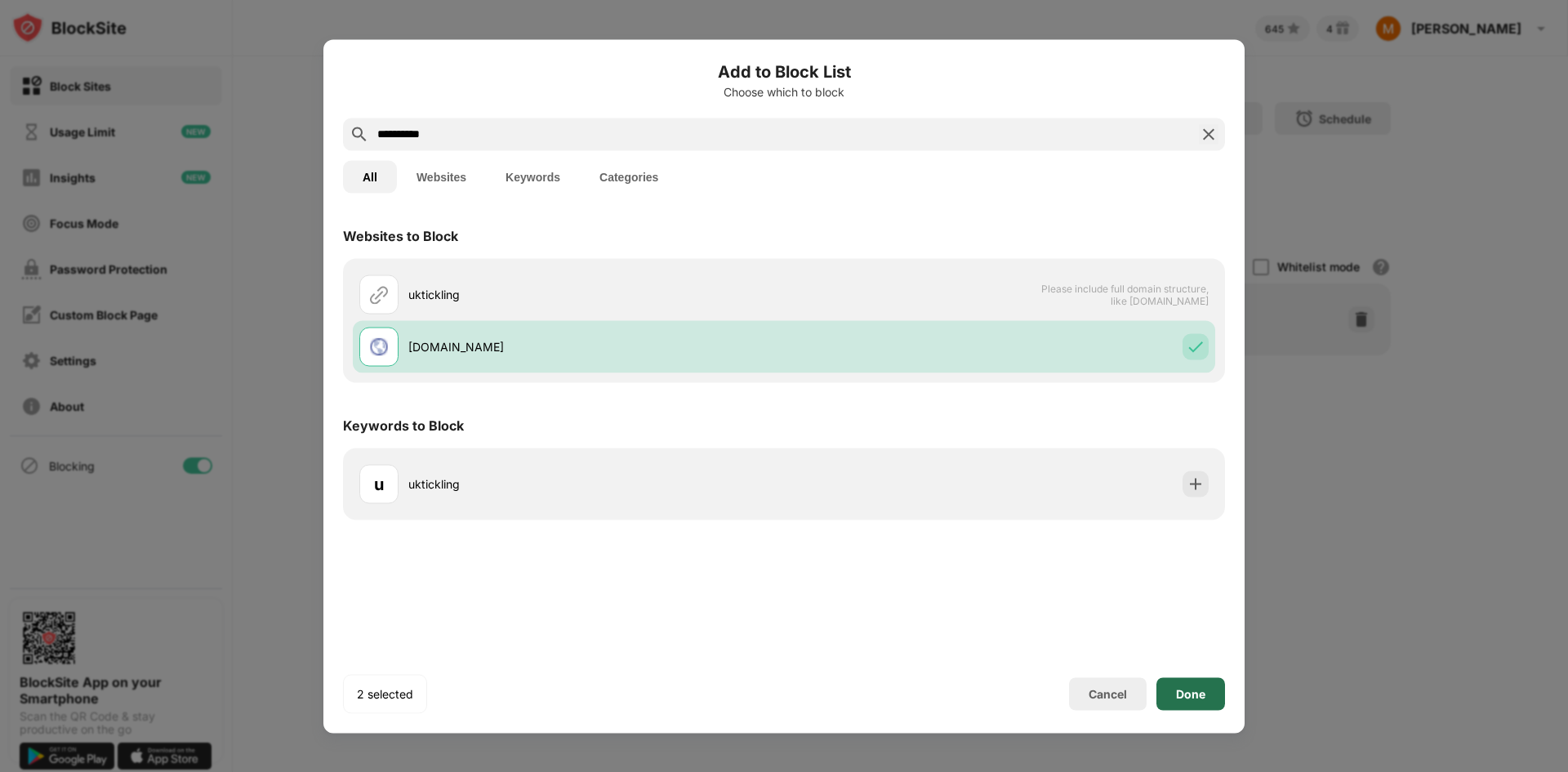
click at [1189, 693] on div "Done" at bounding box center [1190, 693] width 29 height 13
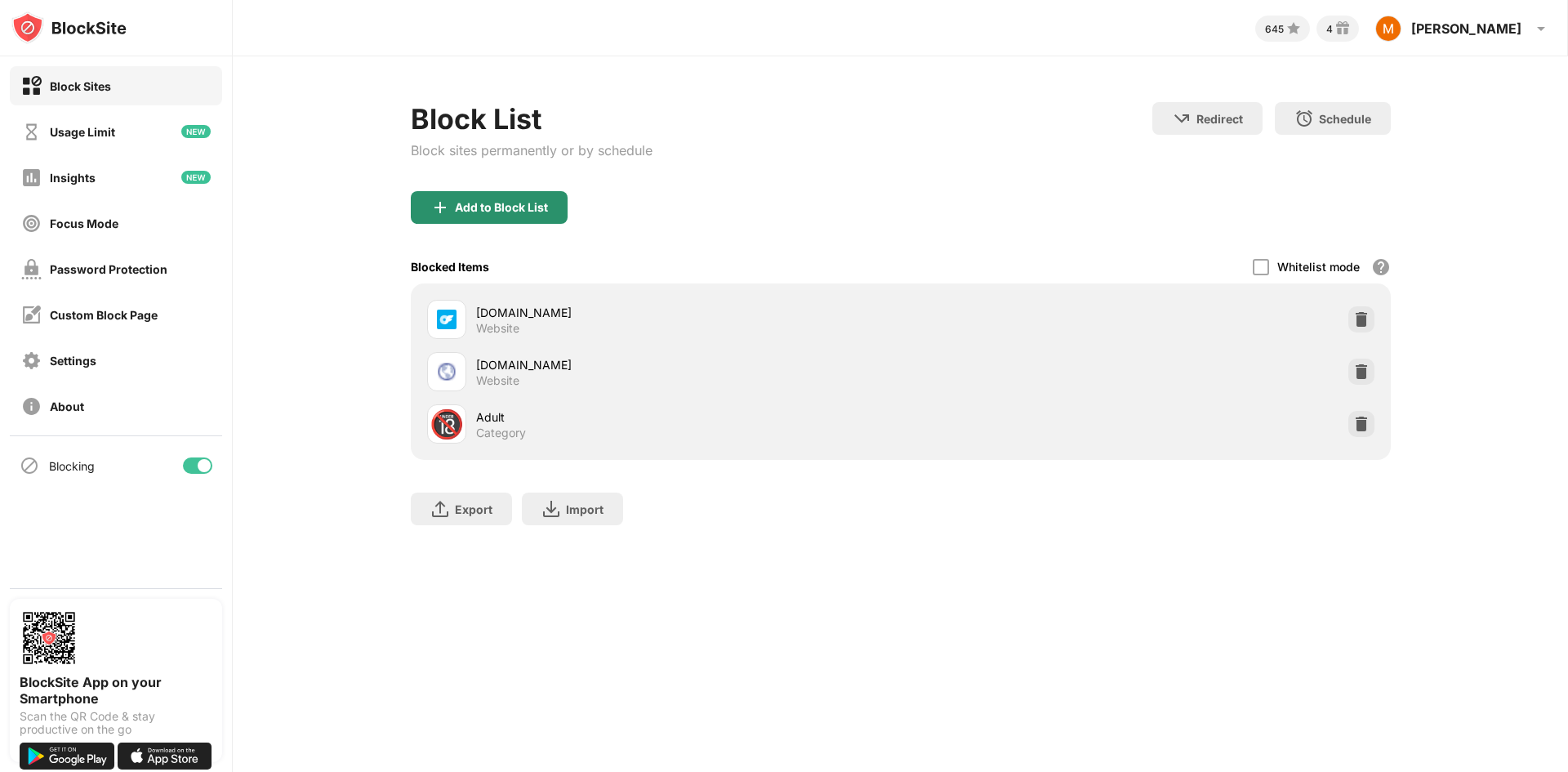
click at [483, 220] on div "Add to Block List" at bounding box center [488, 207] width 157 height 33
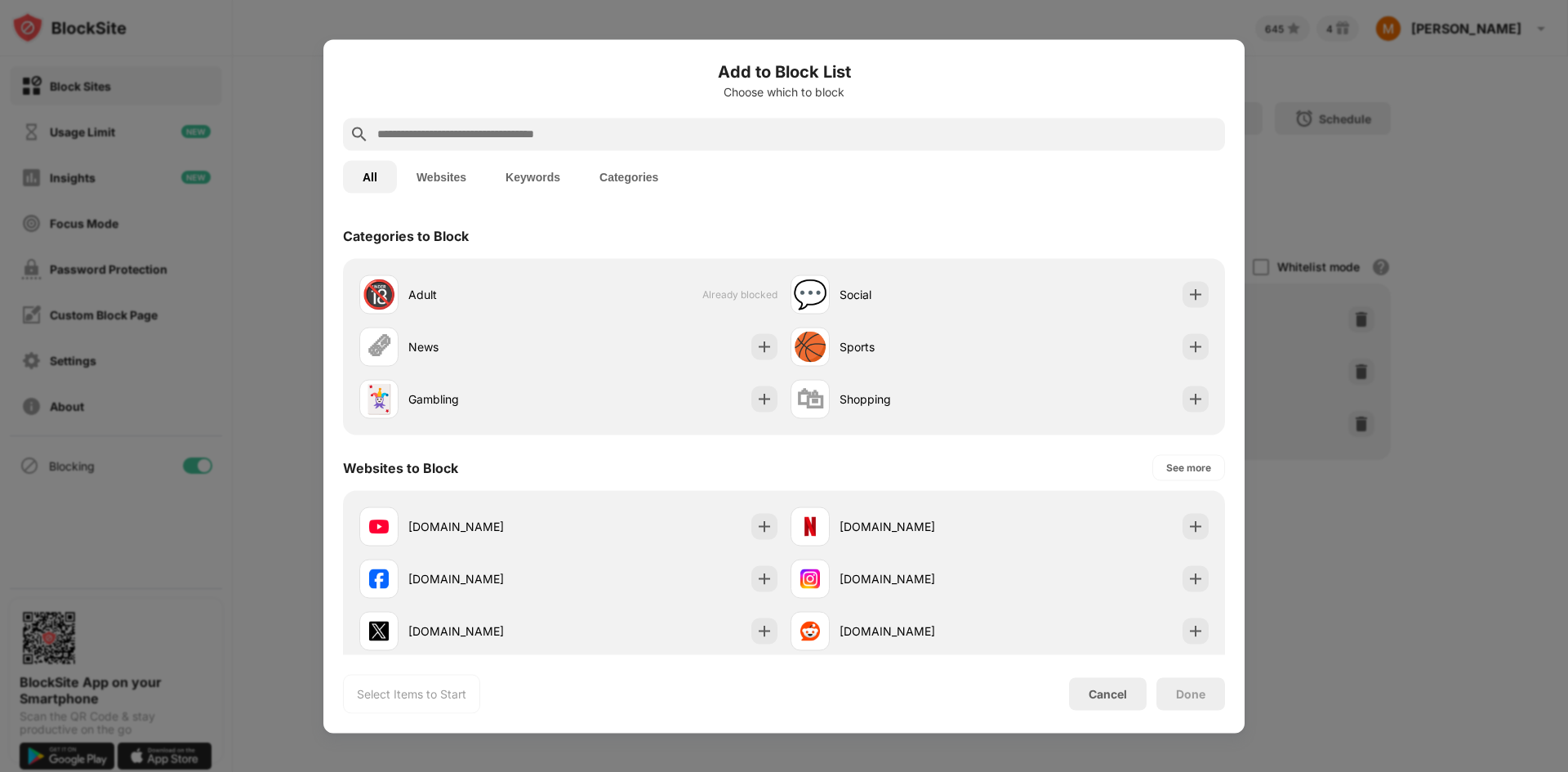
click at [689, 141] on input "text" at bounding box center [796, 135] width 842 height 20
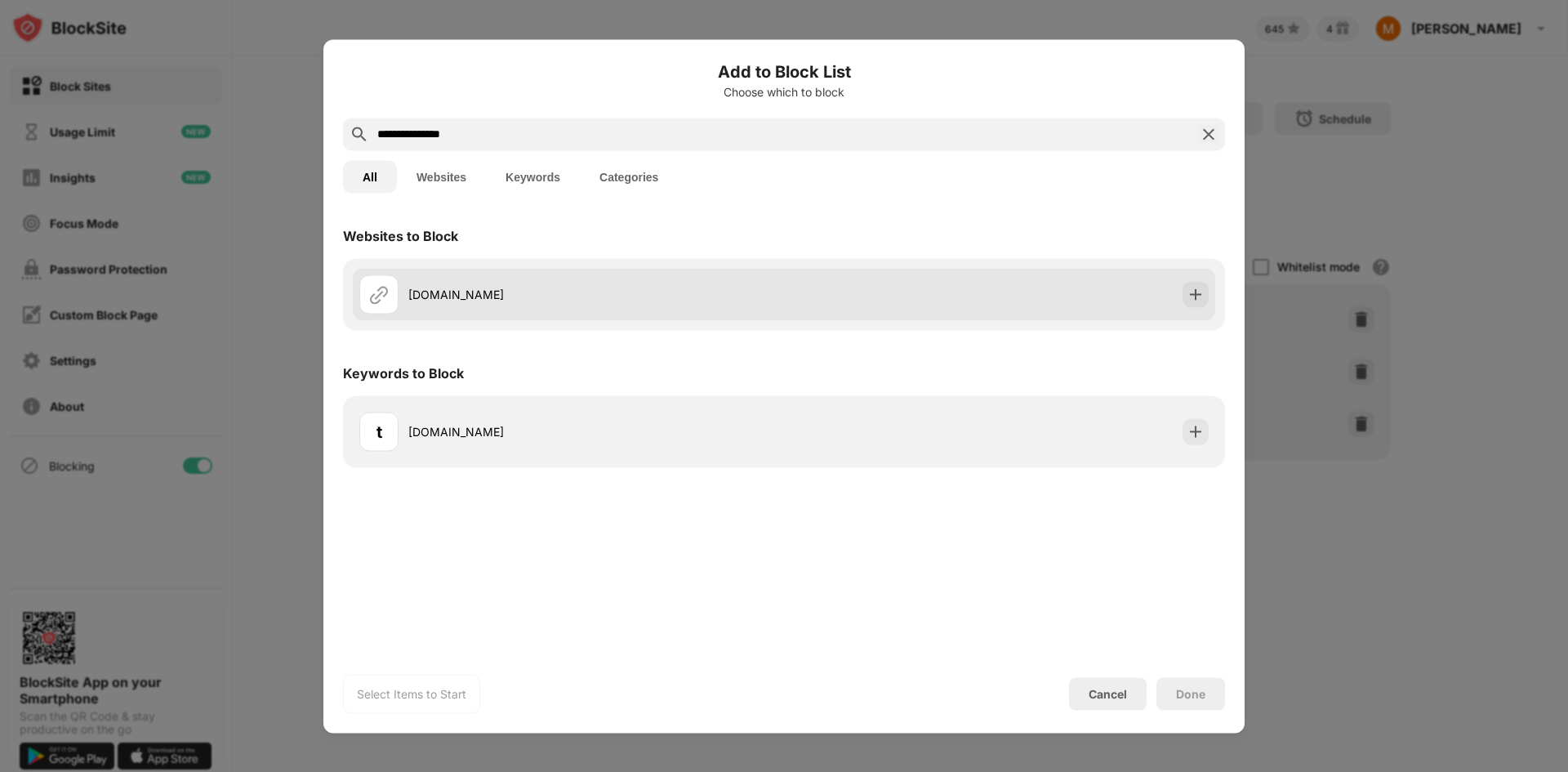
type input "**********"
click at [1201, 308] on div "tickleabuse.com" at bounding box center [784, 294] width 862 height 52
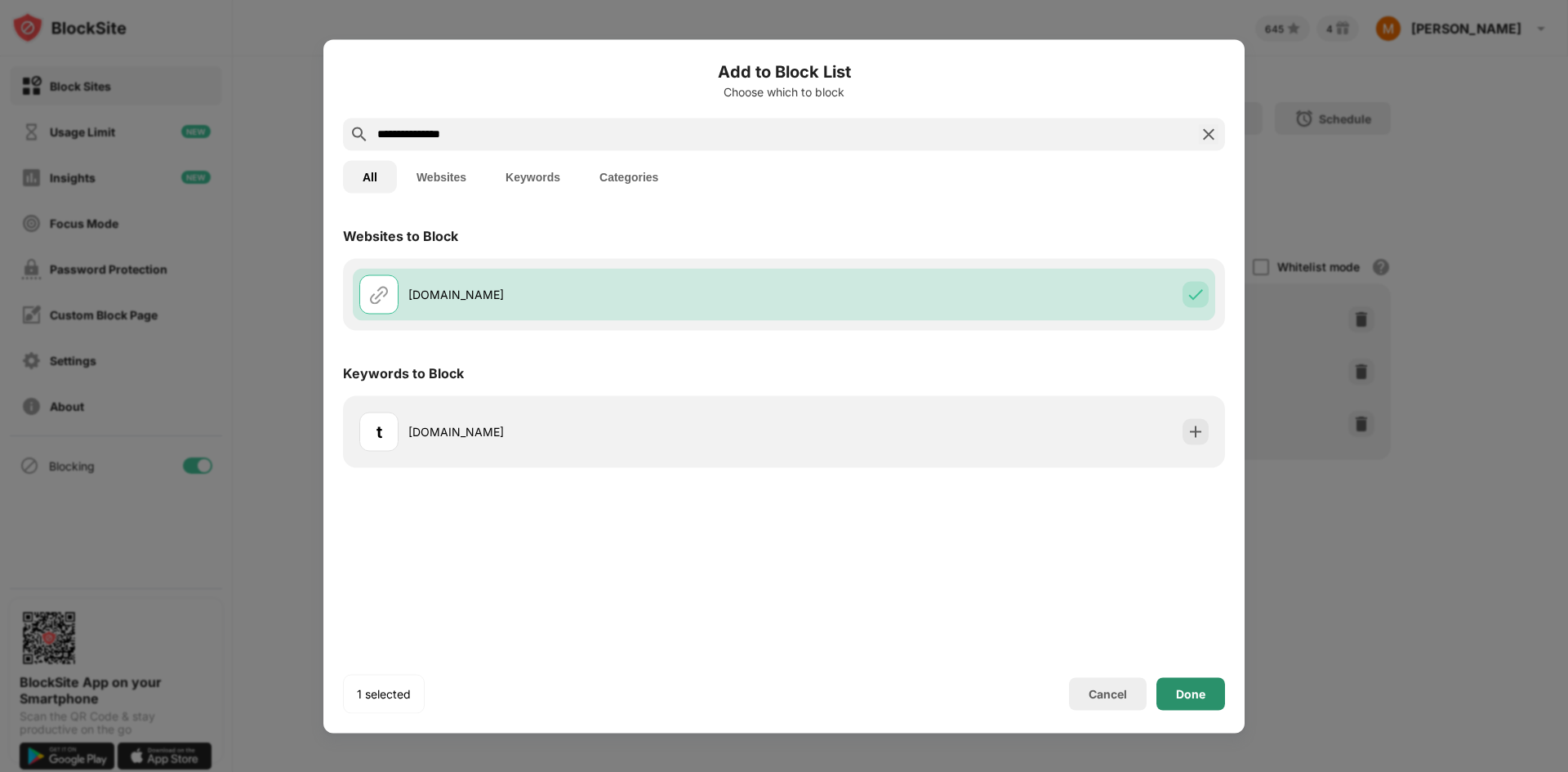
click at [1175, 695] on div "Done" at bounding box center [1190, 693] width 69 height 33
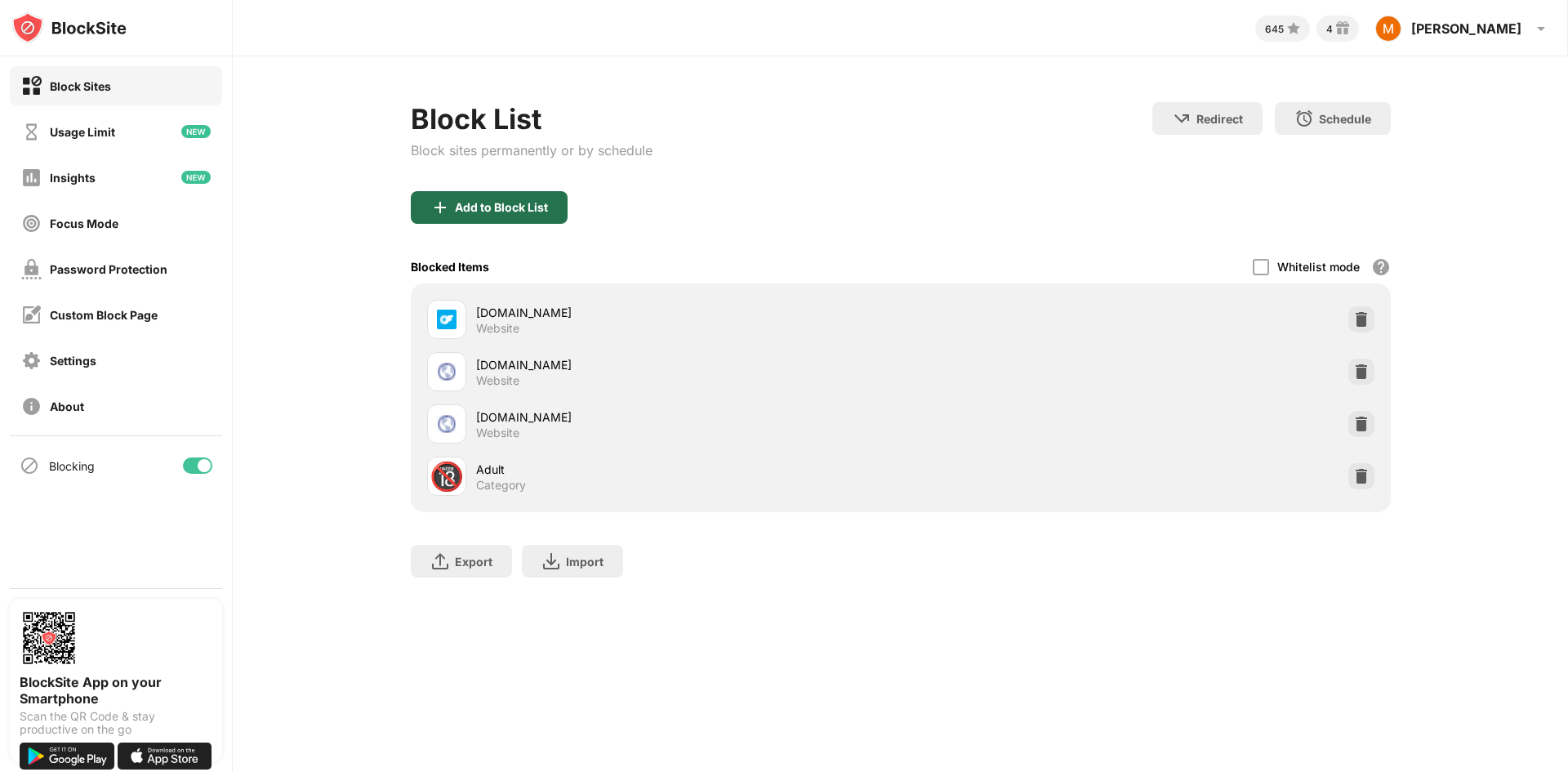
click at [527, 217] on div "Add to Block List" at bounding box center [488, 207] width 157 height 33
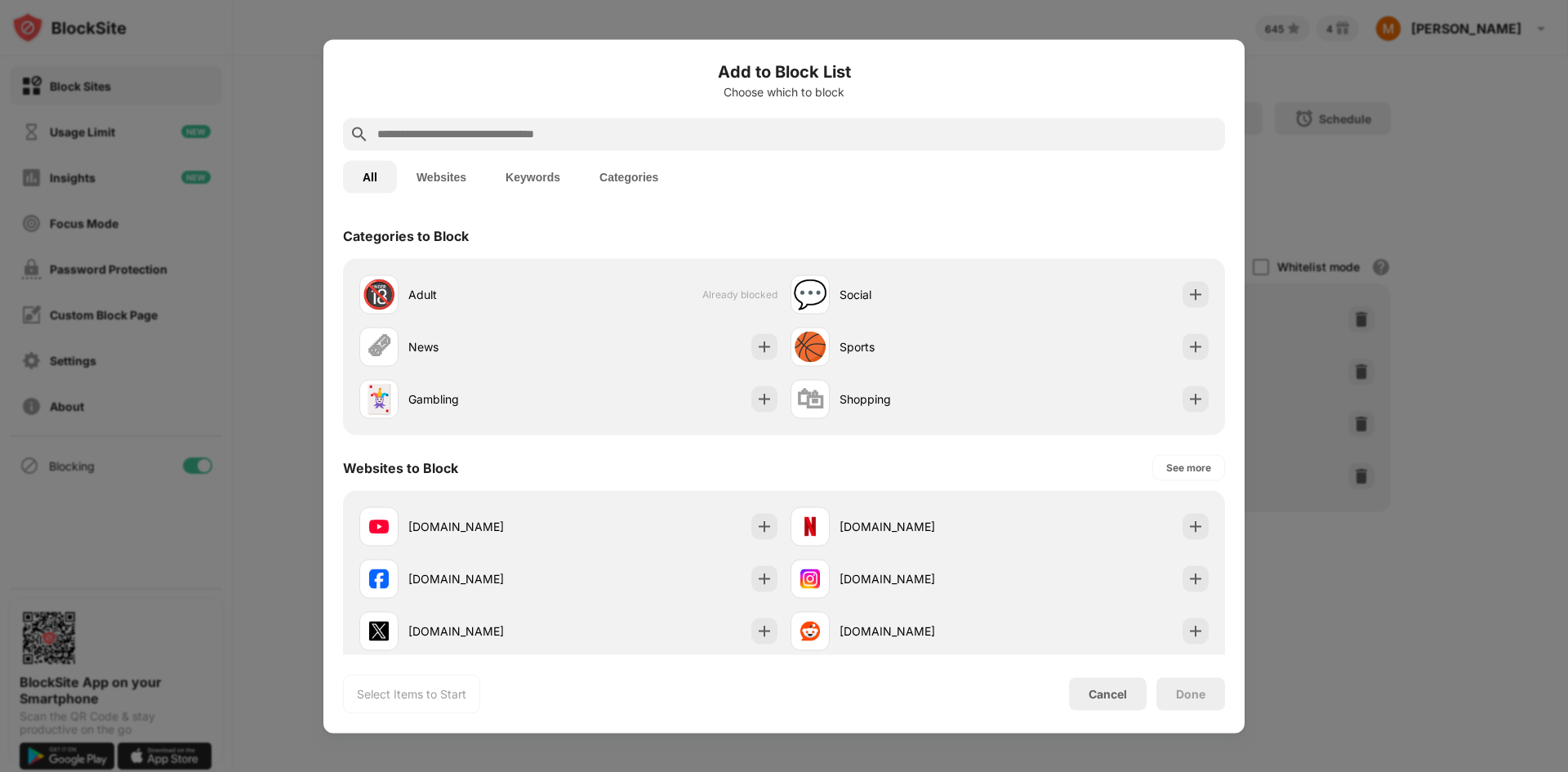
click at [618, 139] on input "text" at bounding box center [796, 135] width 842 height 20
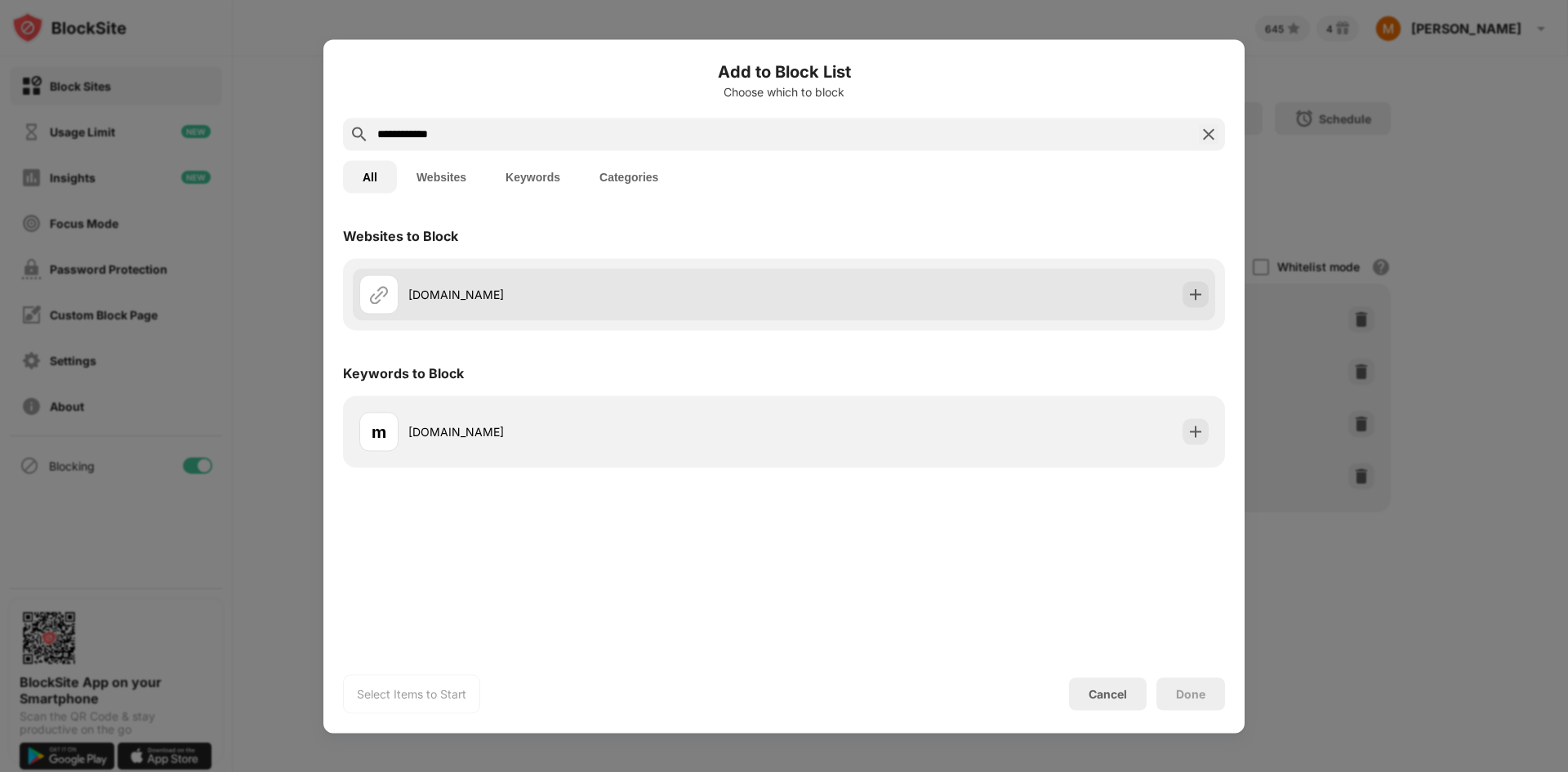
type input "**********"
click at [1212, 289] on div "manyvids.com" at bounding box center [784, 294] width 862 height 52
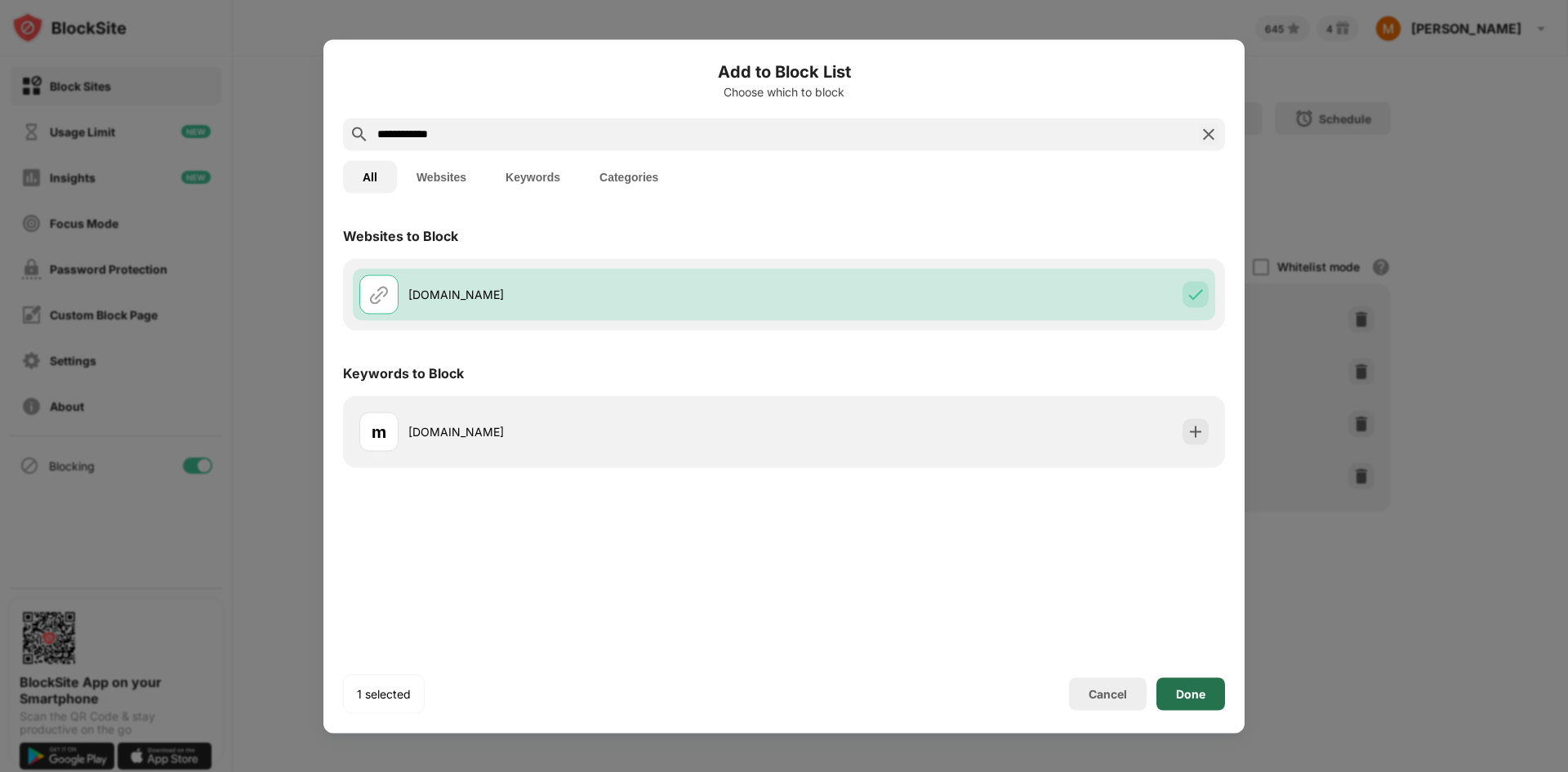
click at [1201, 690] on div "Done" at bounding box center [1190, 693] width 29 height 13
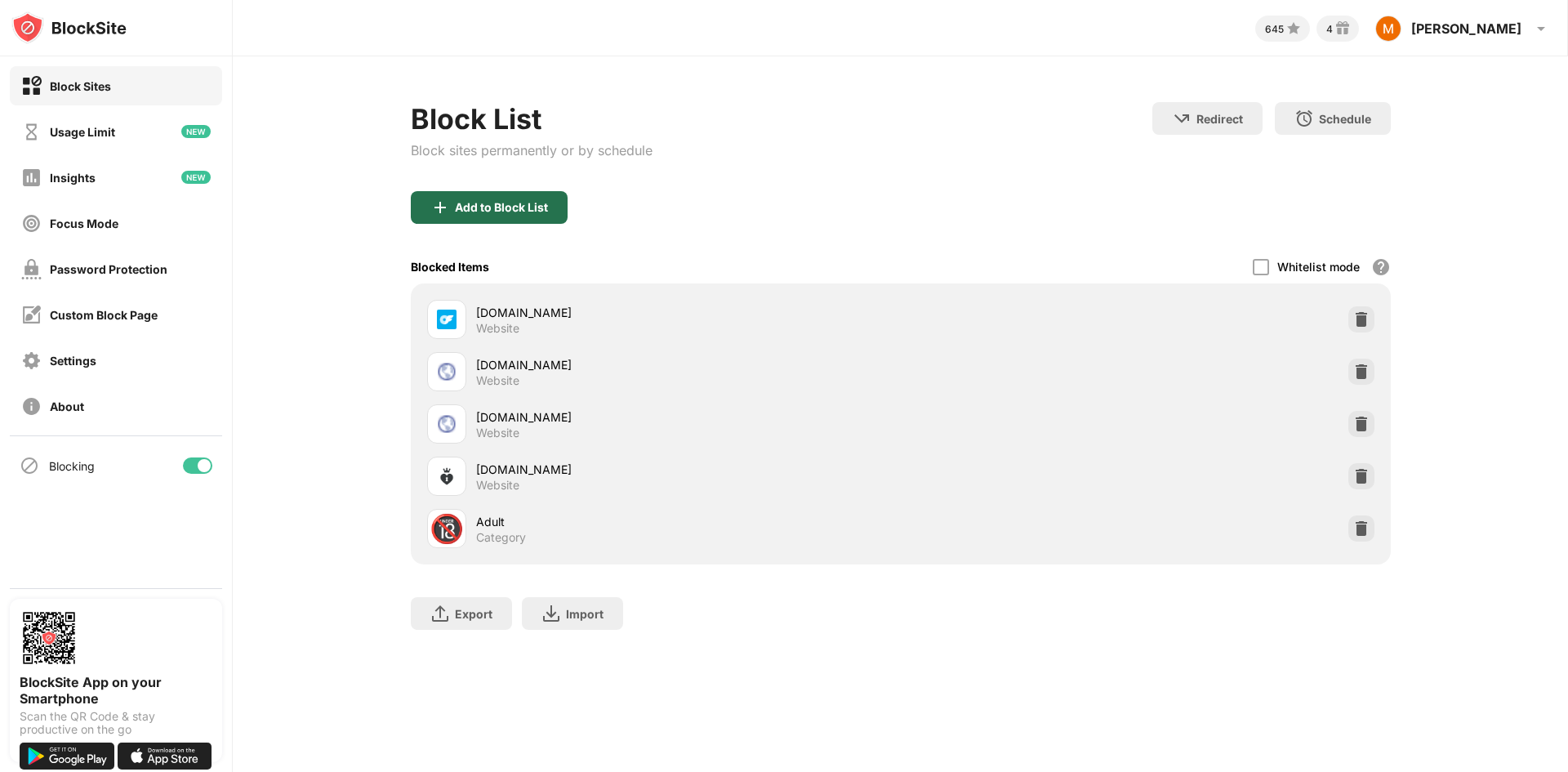
click at [503, 213] on div "Add to Block List" at bounding box center [500, 207] width 93 height 13
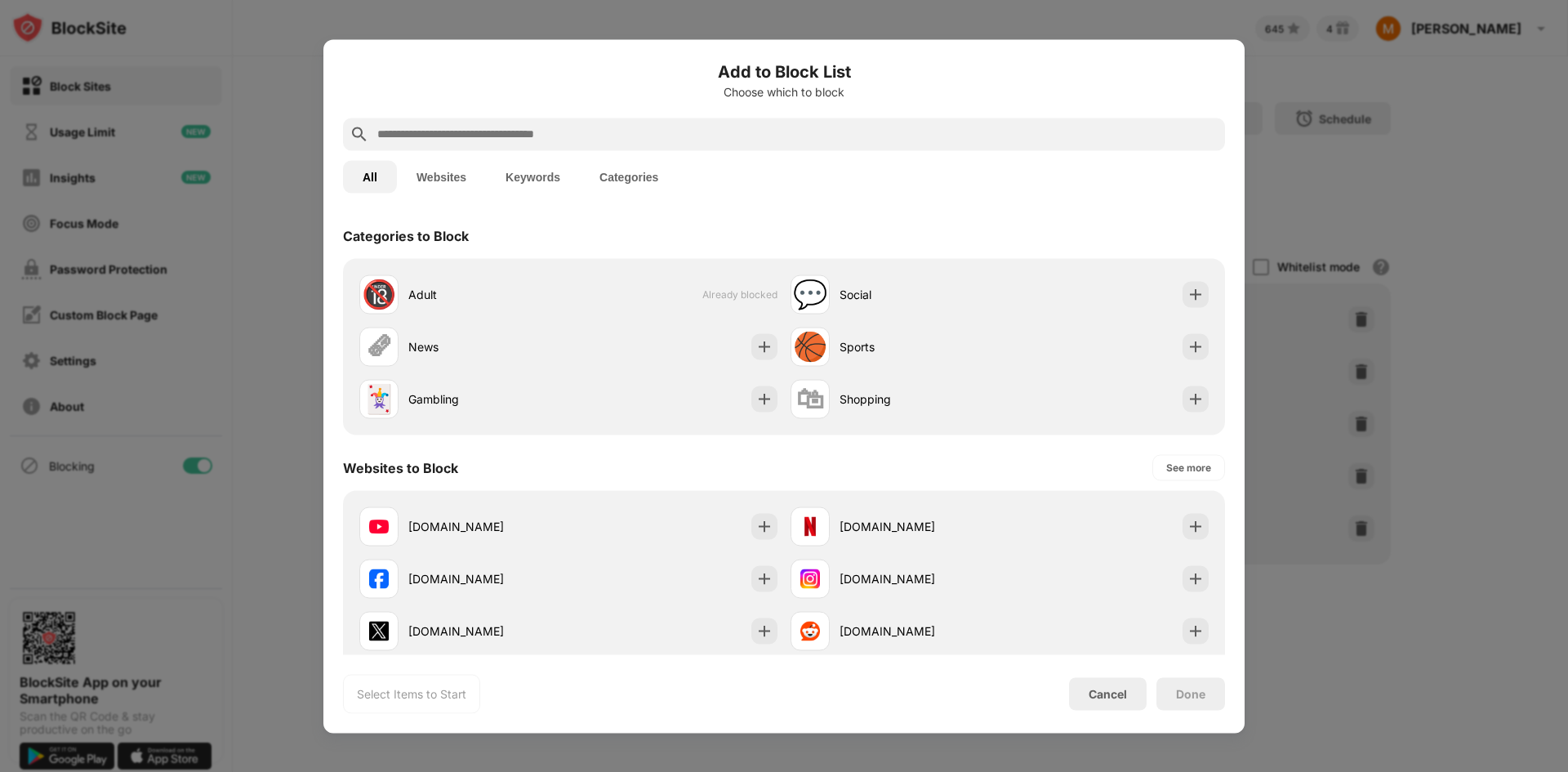
click at [698, 143] on input "text" at bounding box center [796, 135] width 842 height 20
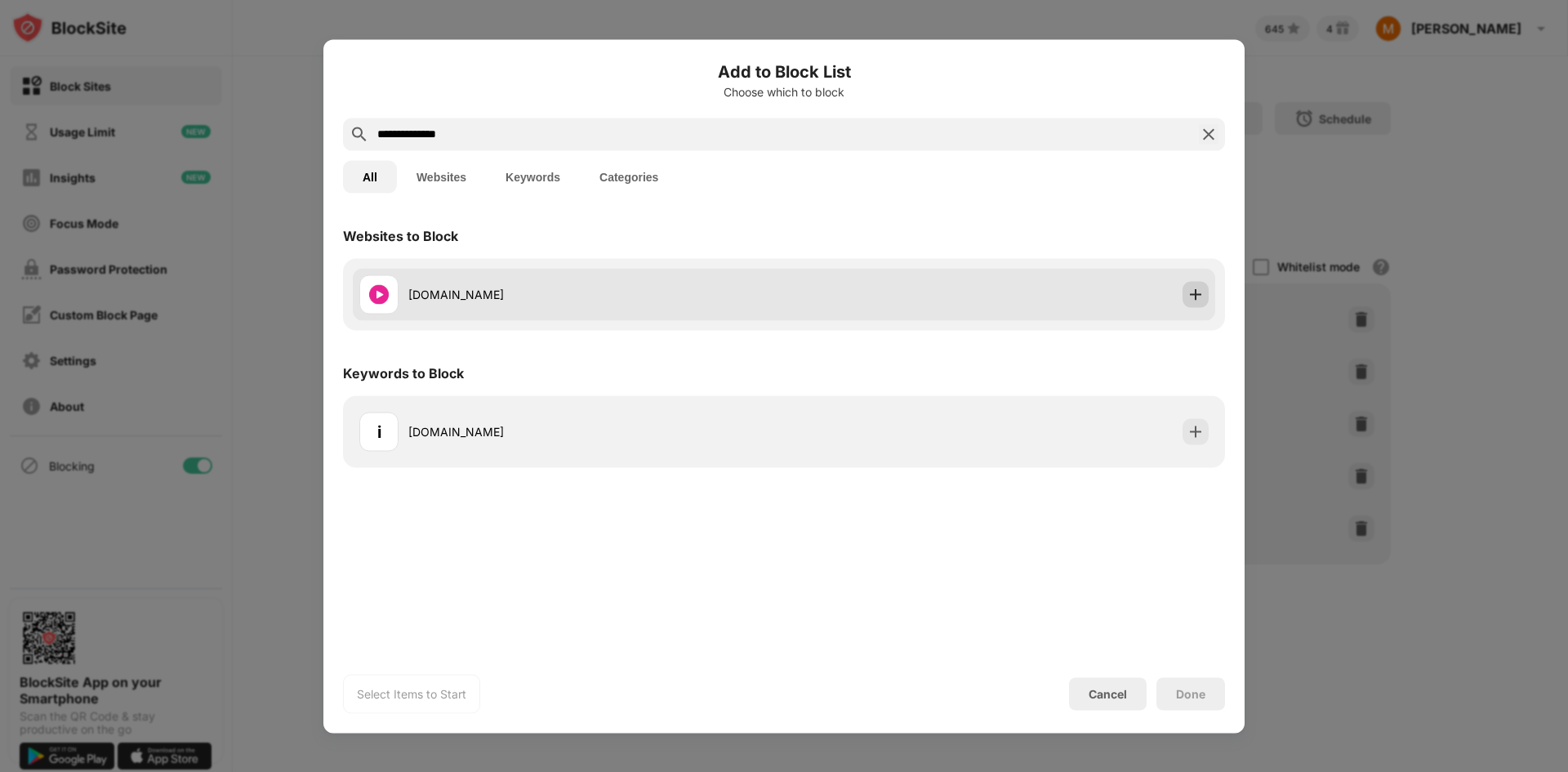
type input "**********"
click at [1188, 303] on div at bounding box center [1195, 294] width 26 height 26
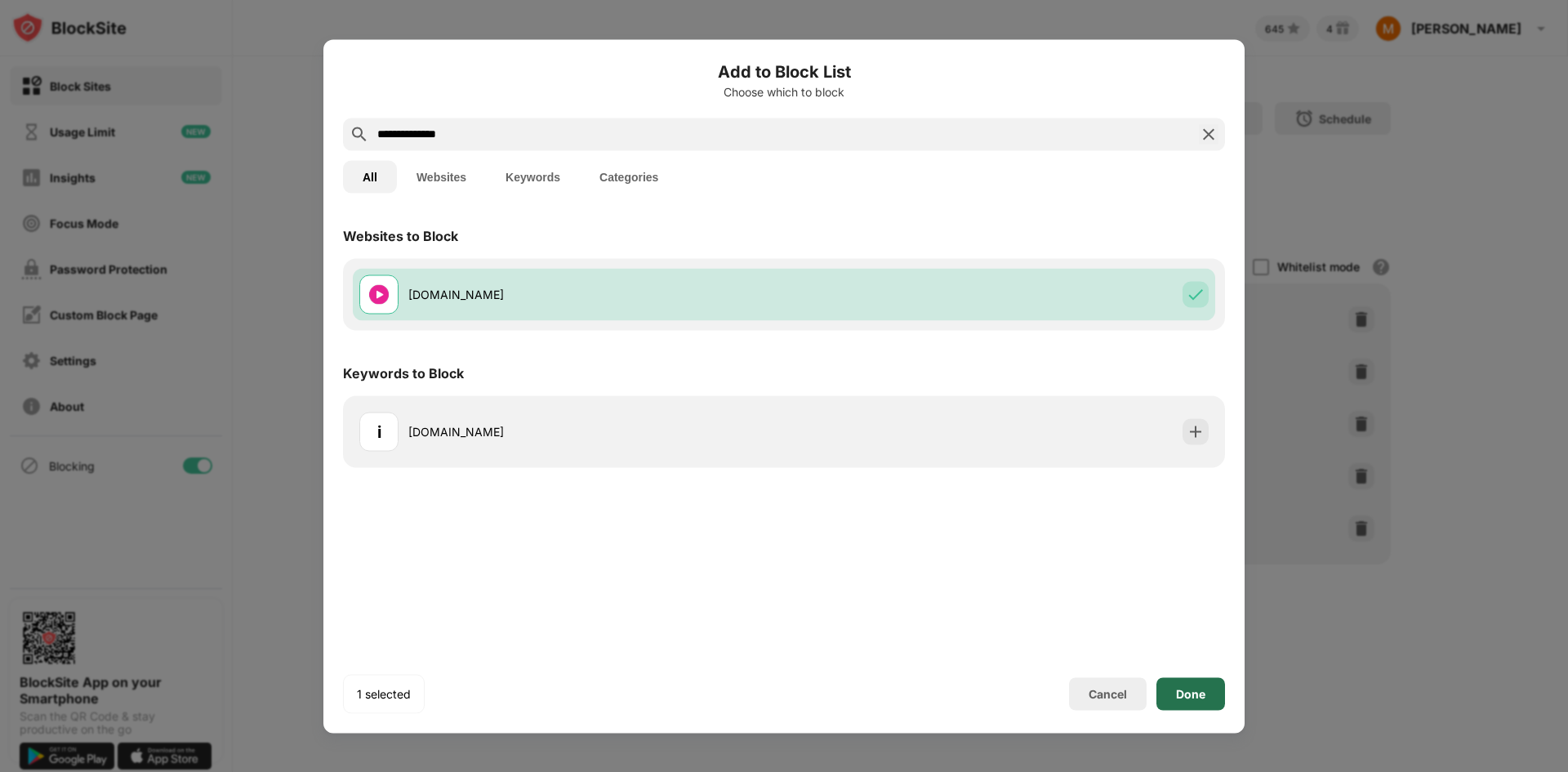
click at [1195, 701] on div "Done" at bounding box center [1190, 693] width 69 height 33
